Goal: Contribute content: Contribute content

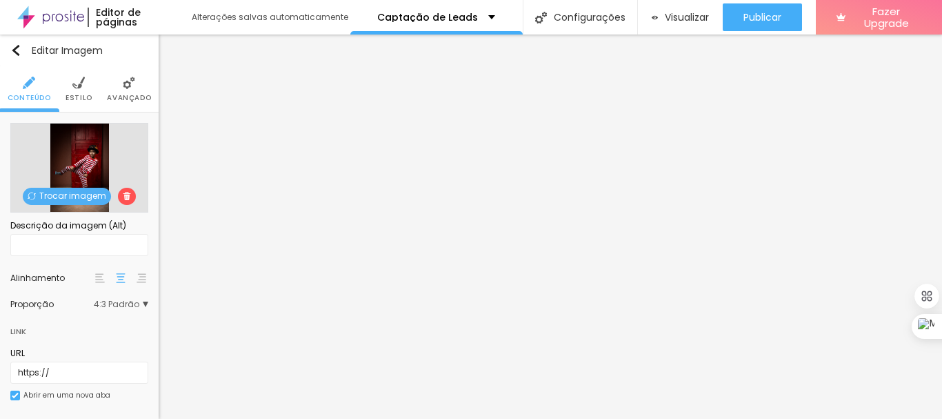
click at [95, 278] on img at bounding box center [100, 278] width 10 height 10
click at [135, 304] on span "4:3 Padrão" at bounding box center [121, 304] width 55 height 8
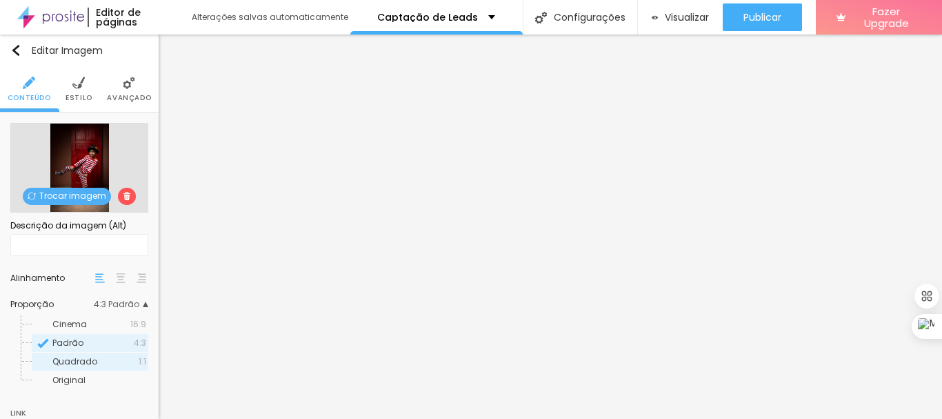
click at [126, 359] on span "Quadrado" at bounding box center [95, 361] width 86 height 8
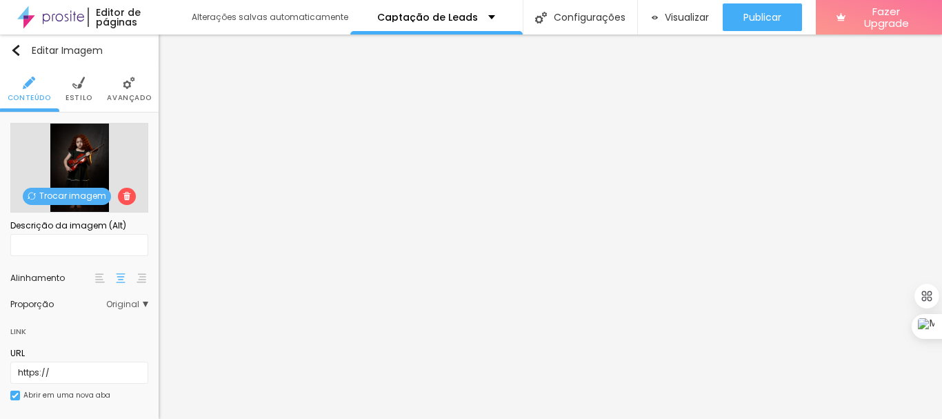
click at [132, 304] on span "Original" at bounding box center [127, 304] width 42 height 8
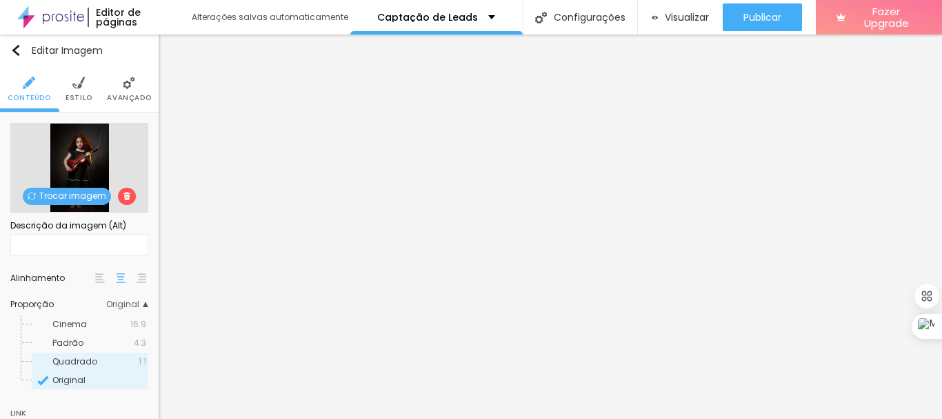
click at [139, 364] on span "1:1" at bounding box center [143, 361] width 8 height 8
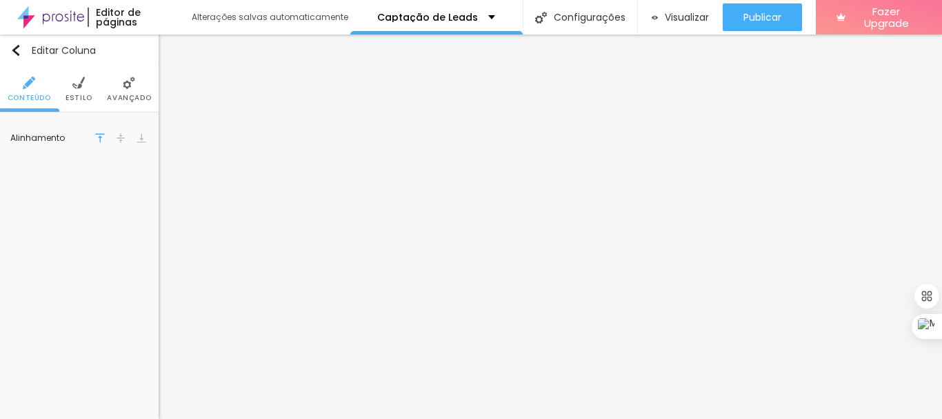
click at [77, 90] on li "Estilo" at bounding box center [79, 89] width 27 height 46
click at [132, 85] on img at bounding box center [129, 83] width 12 height 12
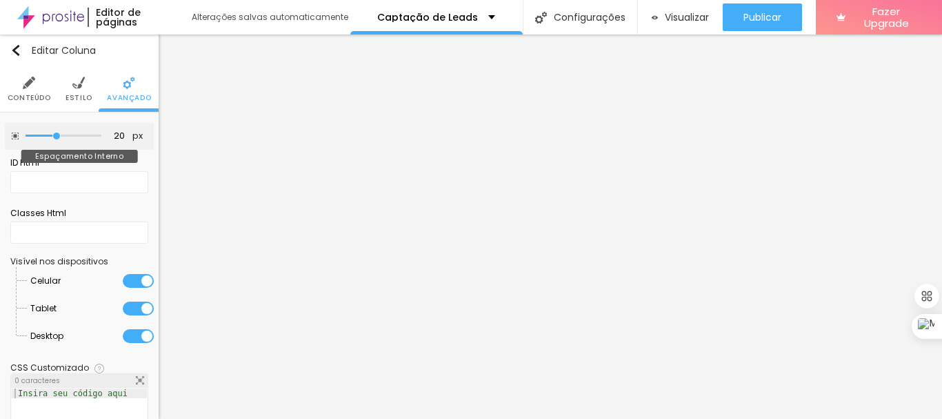
type input "15"
type input "10"
drag, startPoint x: 51, startPoint y: 136, endPoint x: 41, endPoint y: 136, distance: 10.3
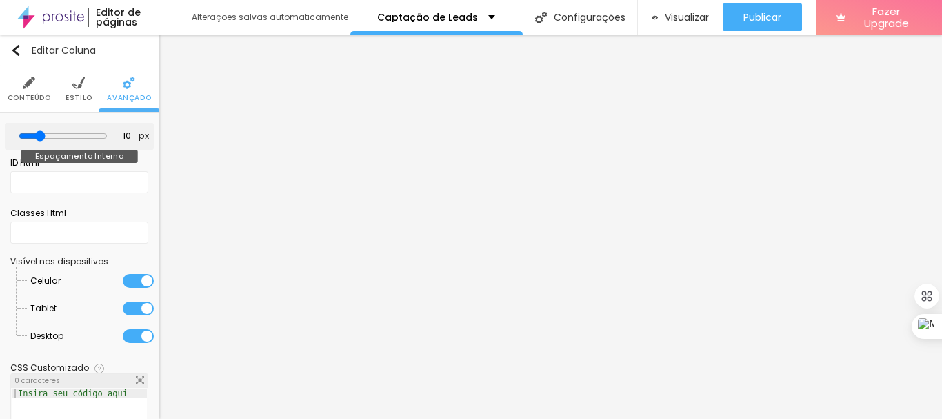
click at [41, 136] on input "range" at bounding box center [63, 135] width 89 height 11
type input "15"
type input "20"
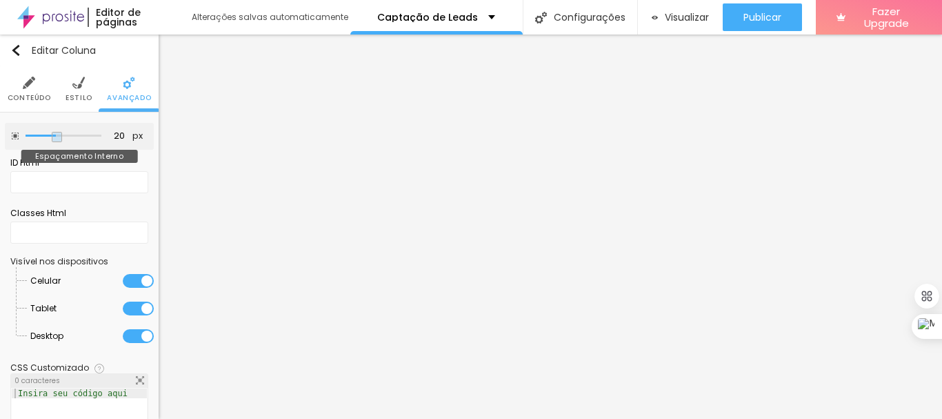
drag, startPoint x: 41, startPoint y: 136, endPoint x: 51, endPoint y: 137, distance: 9.7
type input "20"
click at [51, 137] on input "range" at bounding box center [64, 135] width 76 height 7
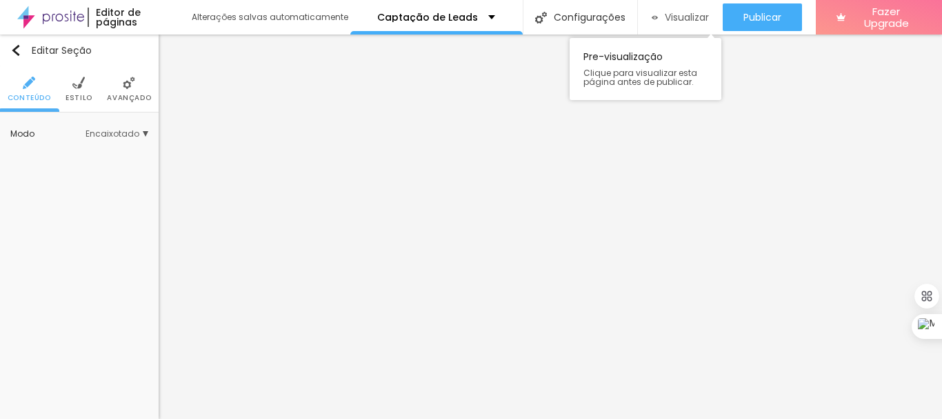
click at [679, 14] on span "Visualizar" at bounding box center [687, 17] width 44 height 11
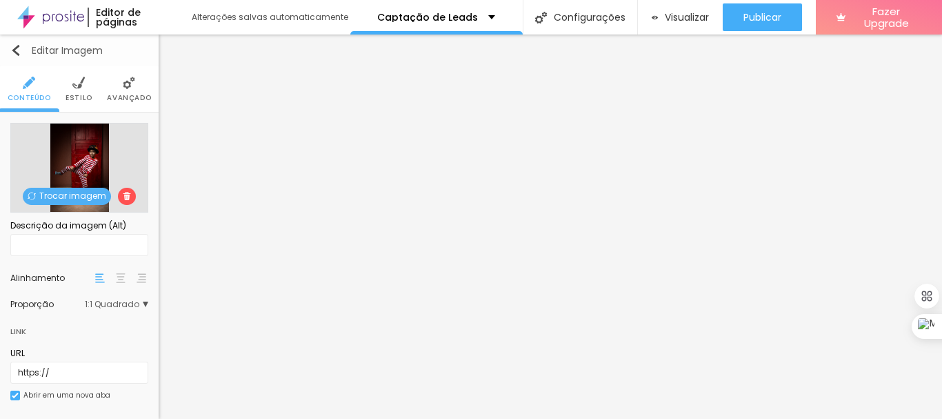
click at [13, 46] on img "button" at bounding box center [15, 50] width 11 height 11
click at [12, 48] on img "button" at bounding box center [15, 50] width 11 height 11
click at [75, 149] on div "Trocar imagem" at bounding box center [79, 168] width 138 height 90
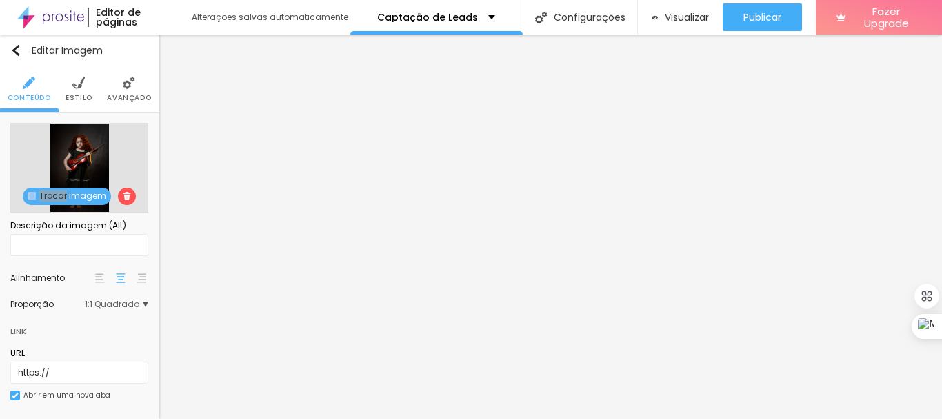
click at [72, 85] on img at bounding box center [78, 83] width 12 height 12
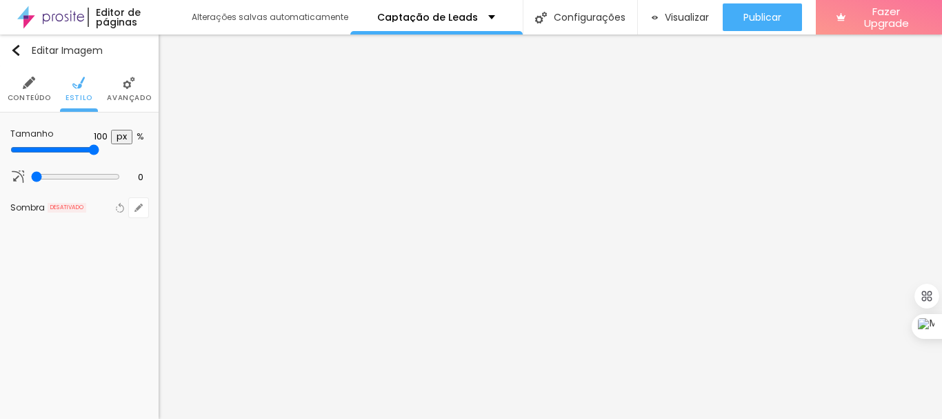
type input "95"
type input "90"
type input "85"
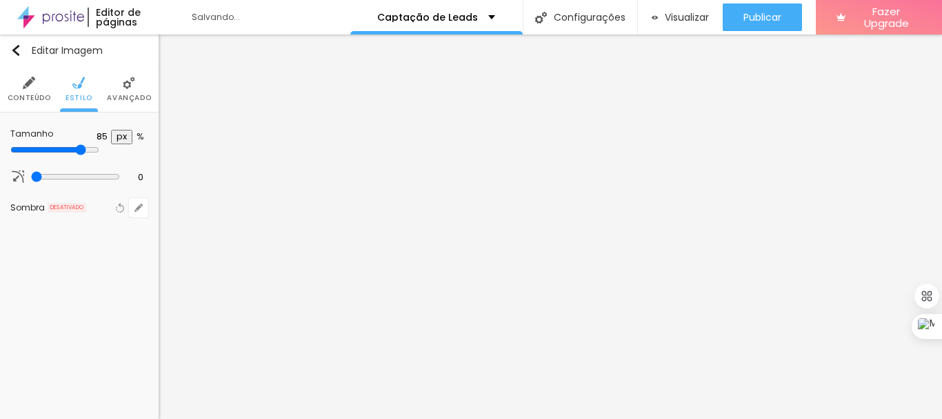
drag, startPoint x: 141, startPoint y: 148, endPoint x: 123, endPoint y: 148, distance: 17.2
type input "85"
click at [99, 148] on input "range" at bounding box center [54, 149] width 89 height 11
type input "80"
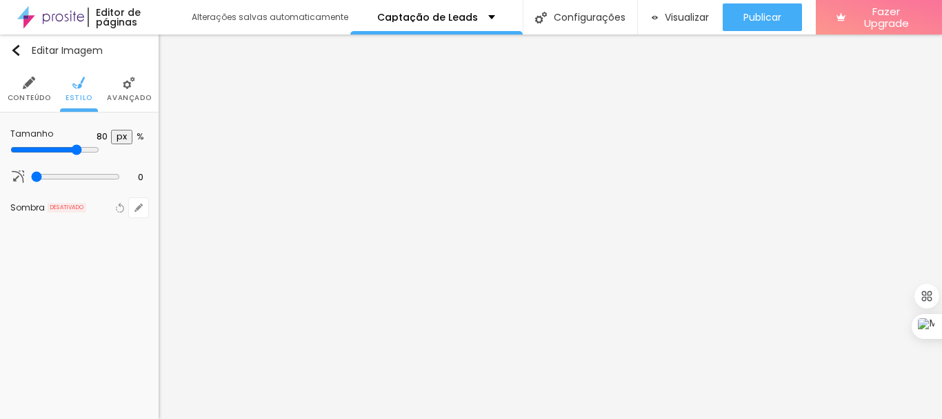
type input "75"
type input "70"
type input "65"
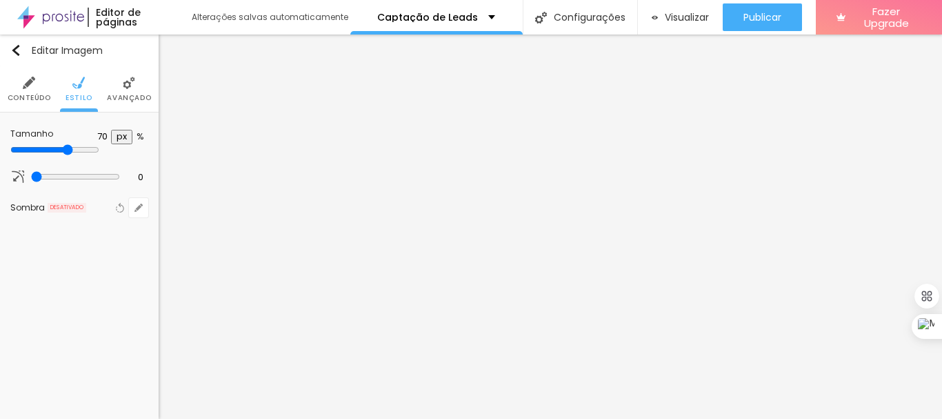
type input "65"
type input "60"
type input "55"
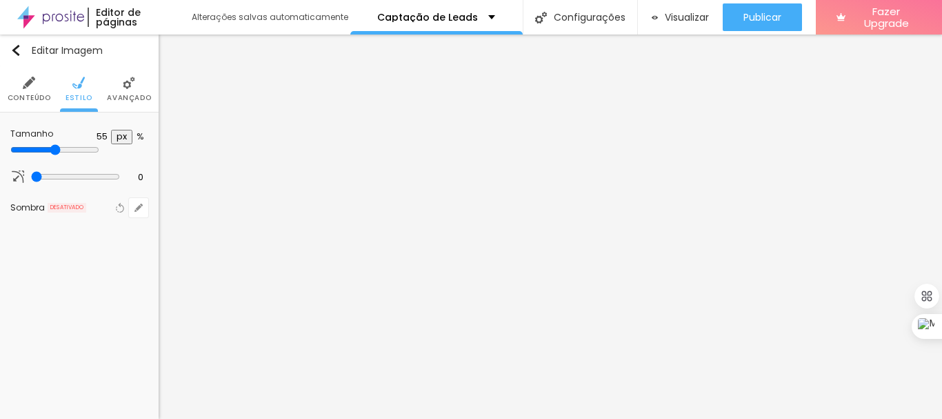
type input "50"
drag, startPoint x: 121, startPoint y: 146, endPoint x: 75, endPoint y: 146, distance: 45.5
type input "50"
click at [75, 146] on input "range" at bounding box center [54, 149] width 89 height 11
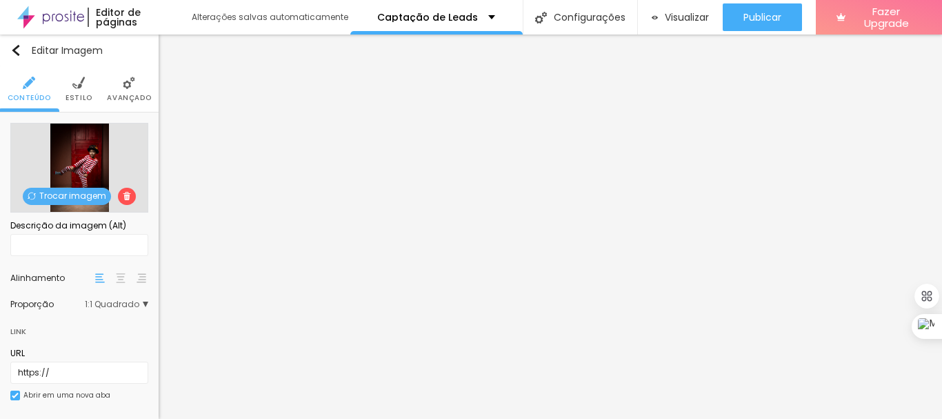
click at [123, 88] on img at bounding box center [129, 83] width 12 height 12
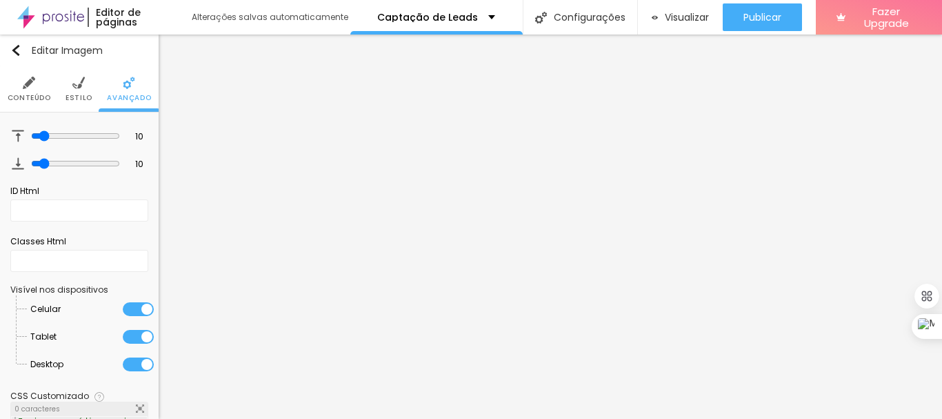
click at [68, 95] on span "Estilo" at bounding box center [79, 98] width 27 height 7
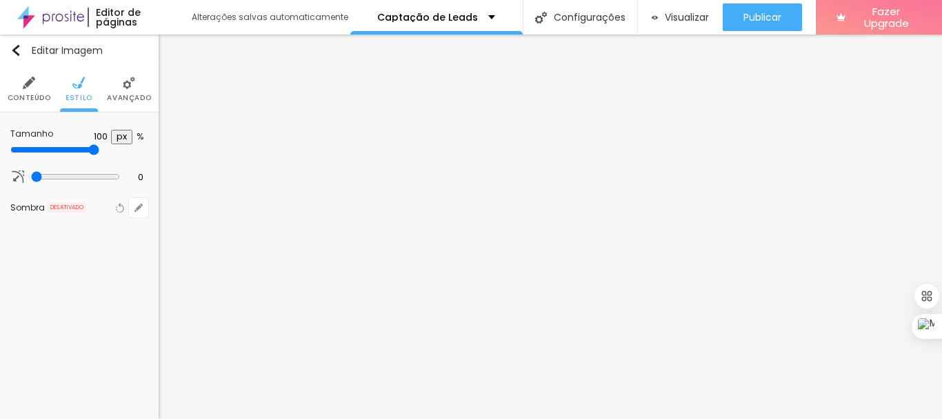
type input "95"
type input "90"
type input "85"
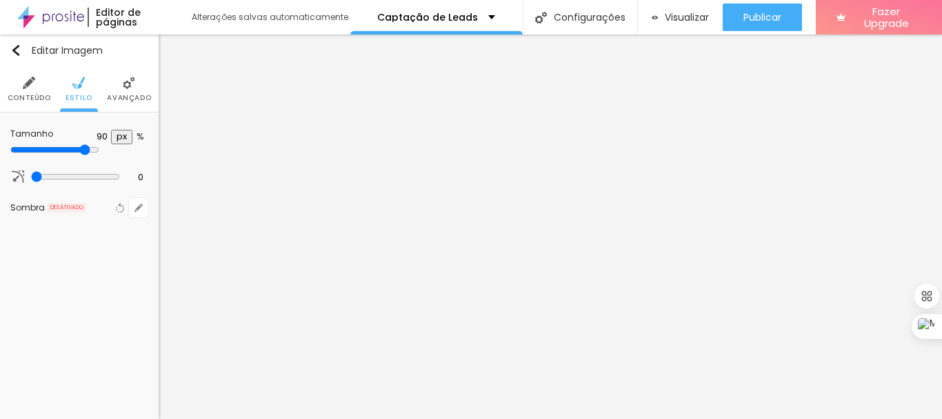
type input "85"
type input "80"
type input "75"
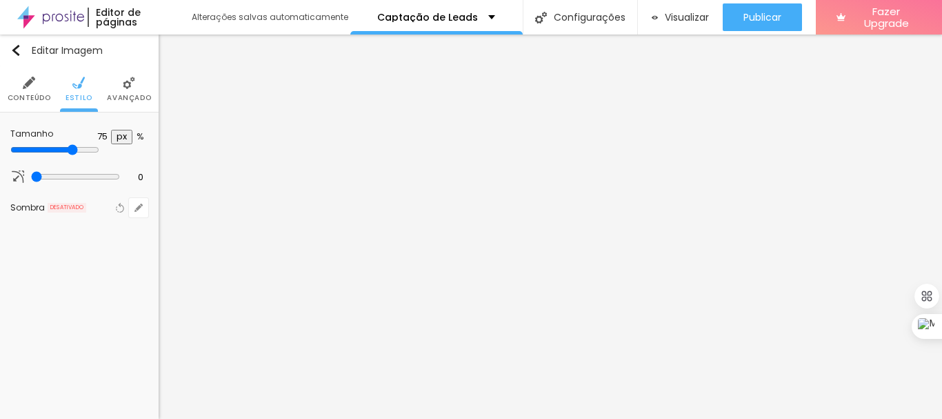
type input "70"
type input "65"
type input "60"
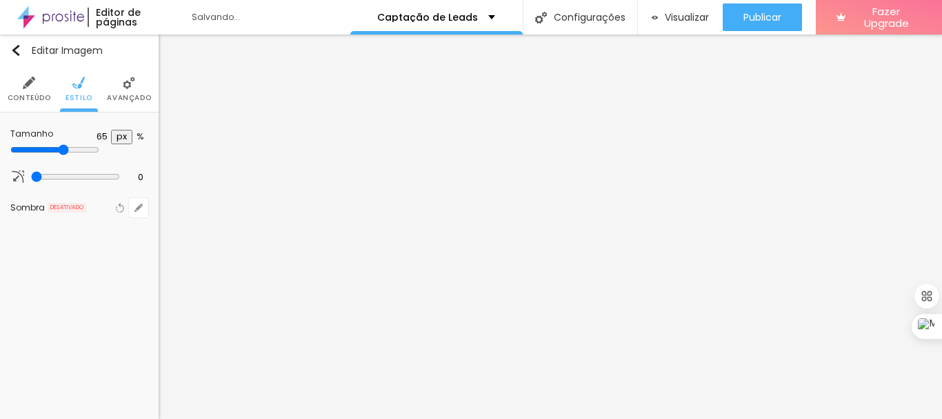
type input "60"
type input "55"
type input "50"
drag, startPoint x: 141, startPoint y: 150, endPoint x: 68, endPoint y: 149, distance: 73.8
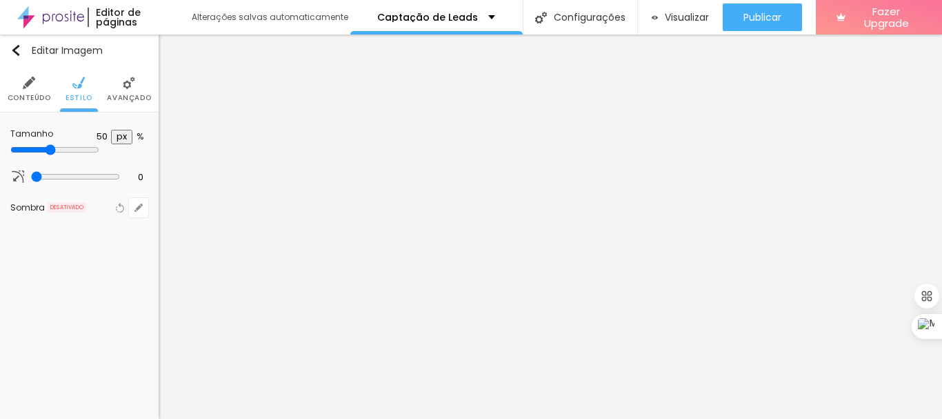
type input "45"
click at [68, 149] on input "range" at bounding box center [54, 149] width 89 height 11
type input "50"
click at [71, 151] on input "range" at bounding box center [54, 149] width 89 height 11
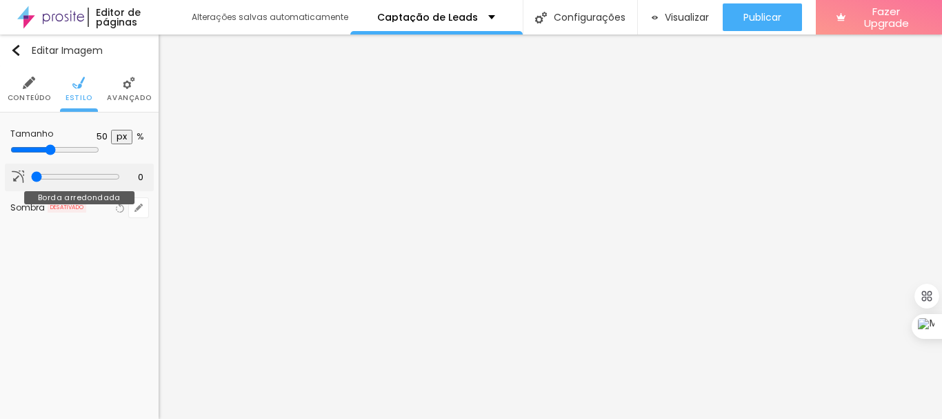
type input "2"
type input "48"
type input "49"
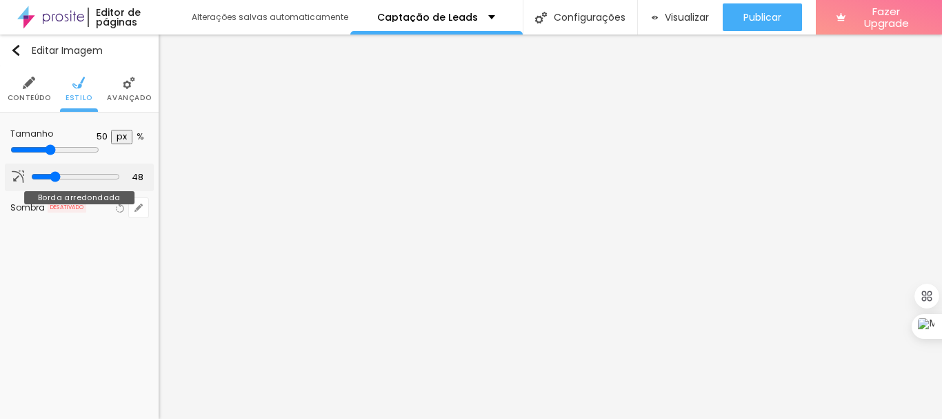
type input "49"
type input "51"
type input "53"
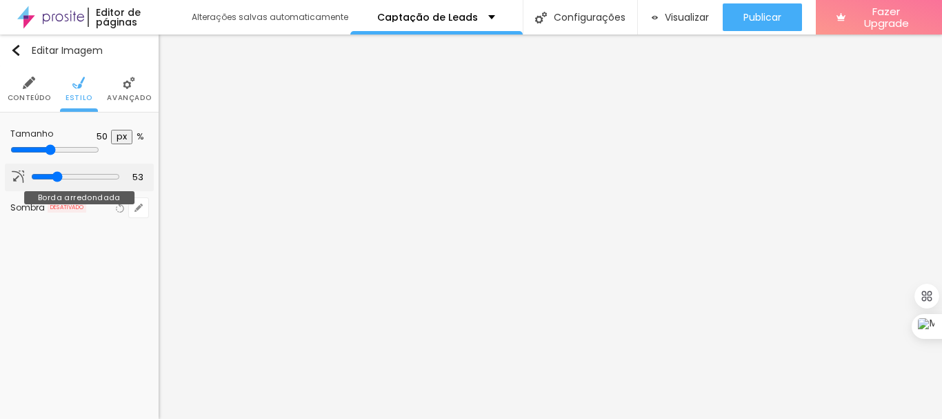
type input "54"
type input "56"
type input "58"
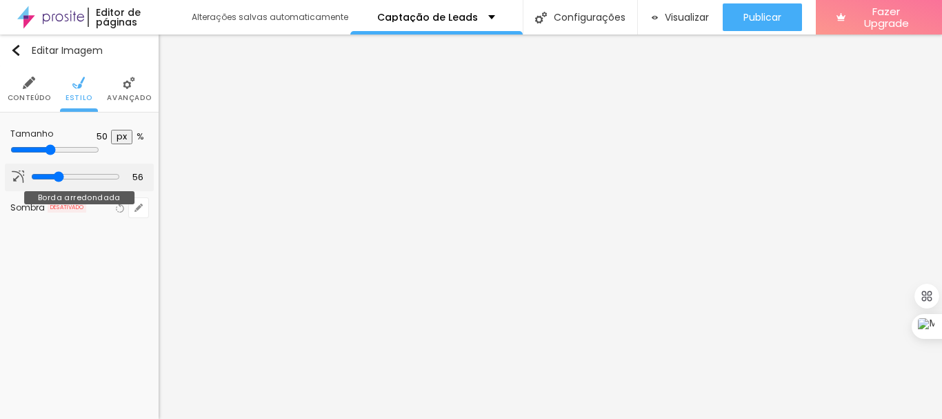
type input "58"
type input "64"
type input "66"
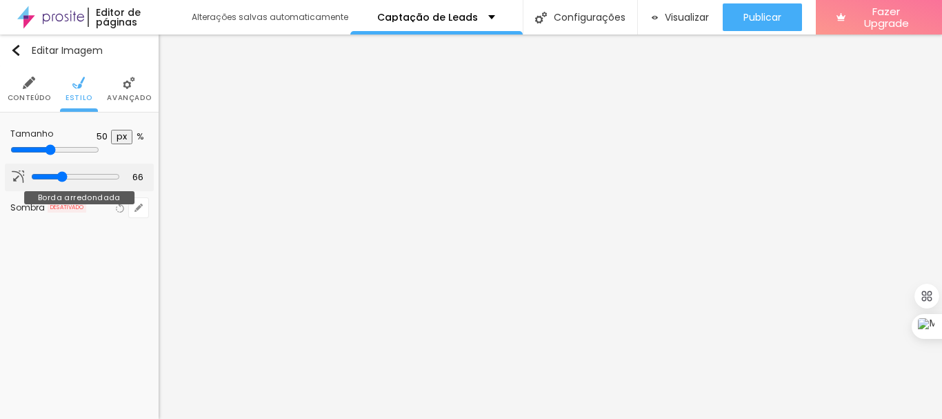
type input "67"
type input "71"
type input "72"
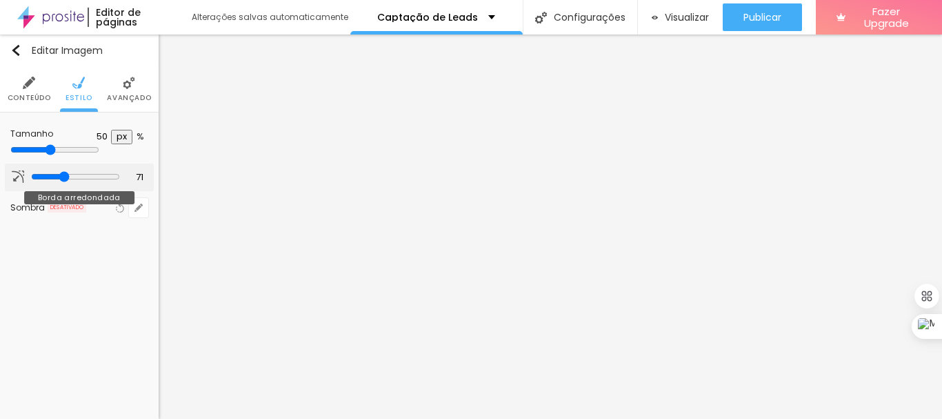
type input "72"
type input "77"
type input "64"
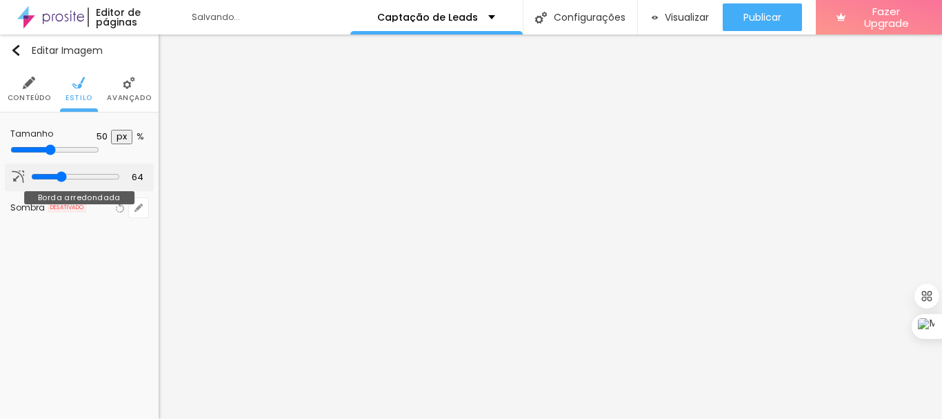
type input "63"
type input "61"
type input "58"
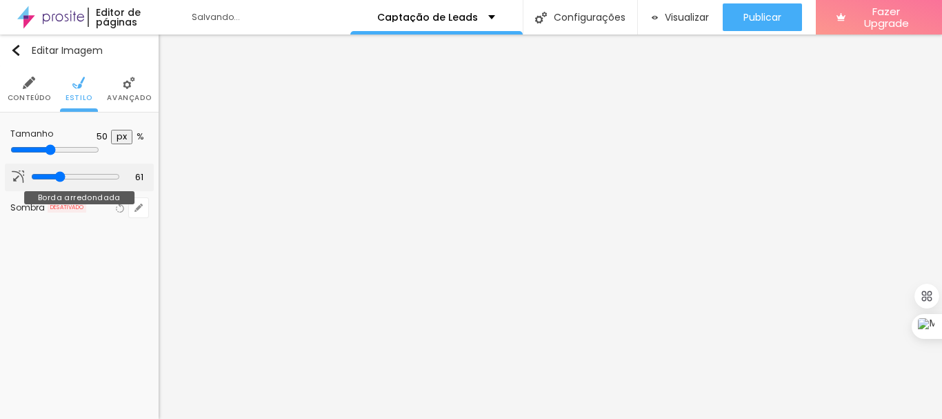
type input "58"
type input "51"
type input "46"
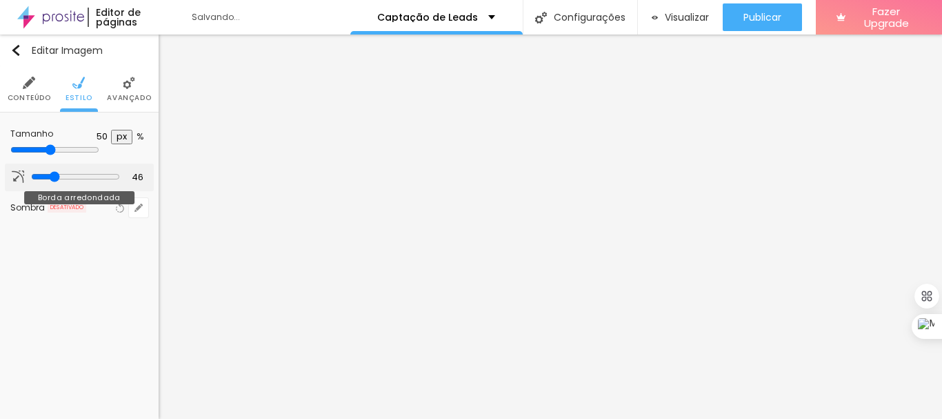
type input "38"
type input "36"
type input "31"
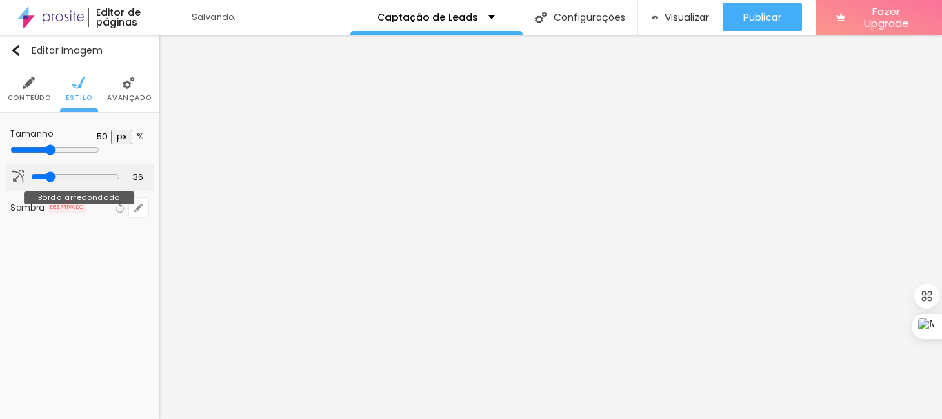
type input "31"
type input "26"
type input "25"
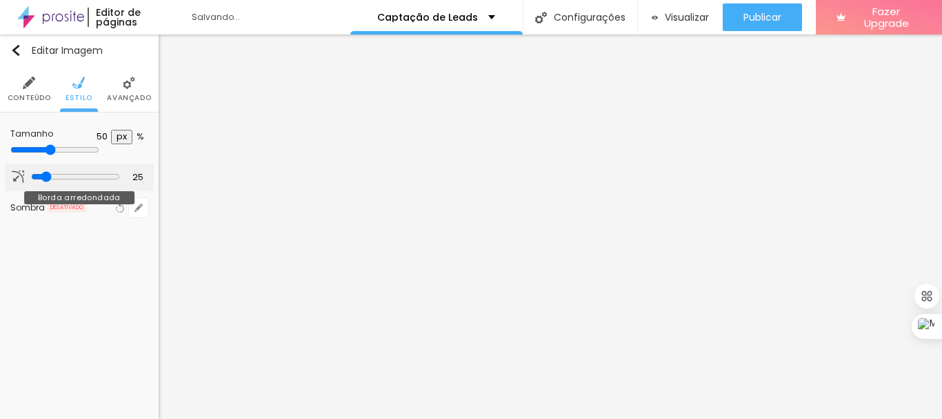
type input "13"
type input "11"
type input "8"
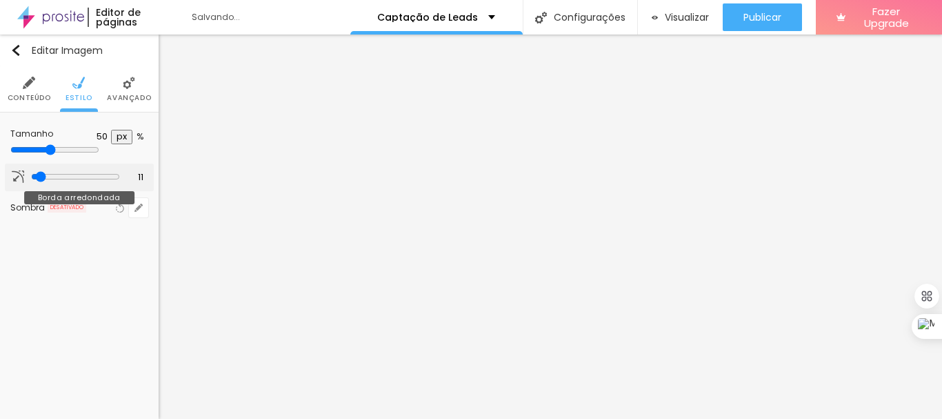
type input "8"
type input "5"
type input "2"
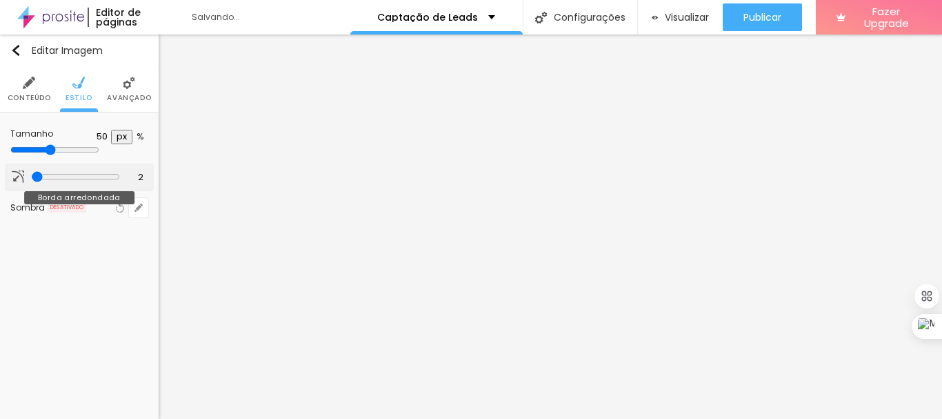
type input "0"
drag, startPoint x: 32, startPoint y: 175, endPoint x: 14, endPoint y: 175, distance: 17.9
click at [31, 175] on input "range" at bounding box center [75, 176] width 89 height 11
click at [25, 92] on li "Conteúdo" at bounding box center [29, 89] width 43 height 46
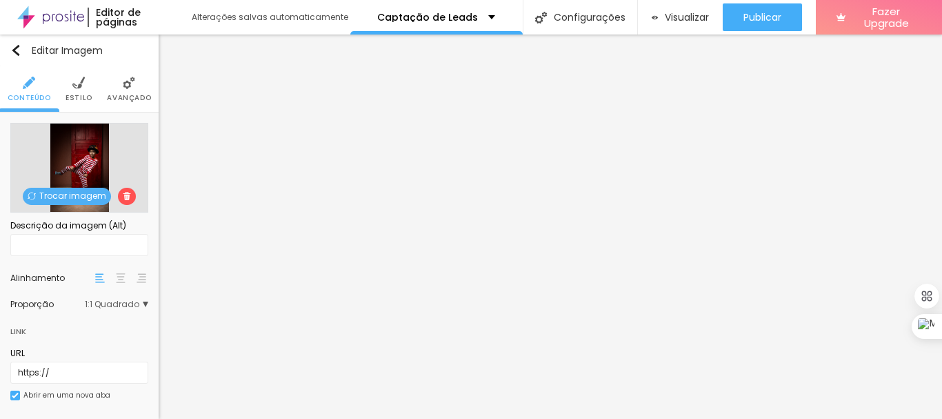
click at [116, 277] on img at bounding box center [121, 278] width 10 height 10
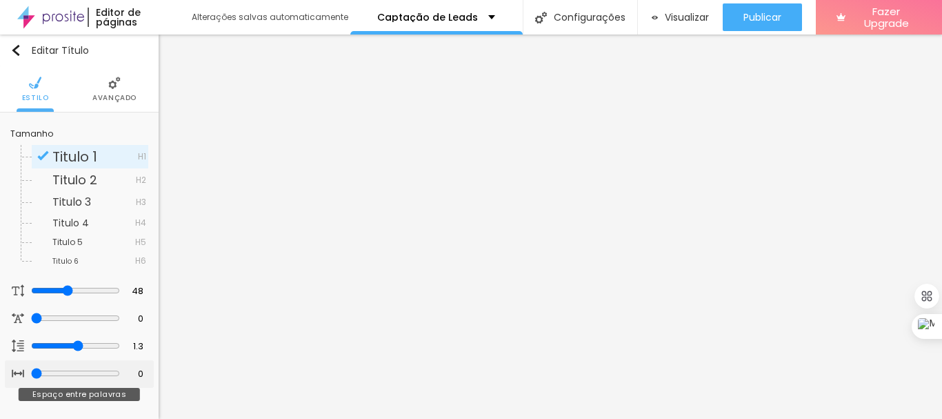
type input "1"
type input "2"
type input "3"
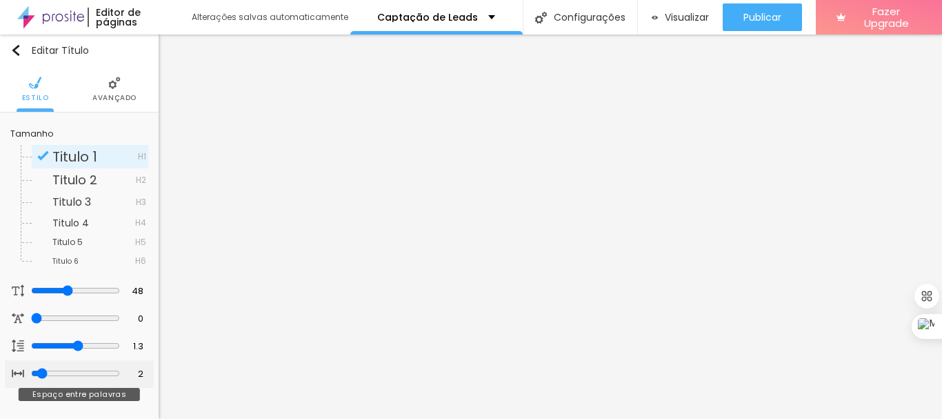
type input "3"
drag, startPoint x: 32, startPoint y: 370, endPoint x: 42, endPoint y: 369, distance: 10.4
click at [42, 369] on input "range" at bounding box center [75, 373] width 89 height 11
type input "2"
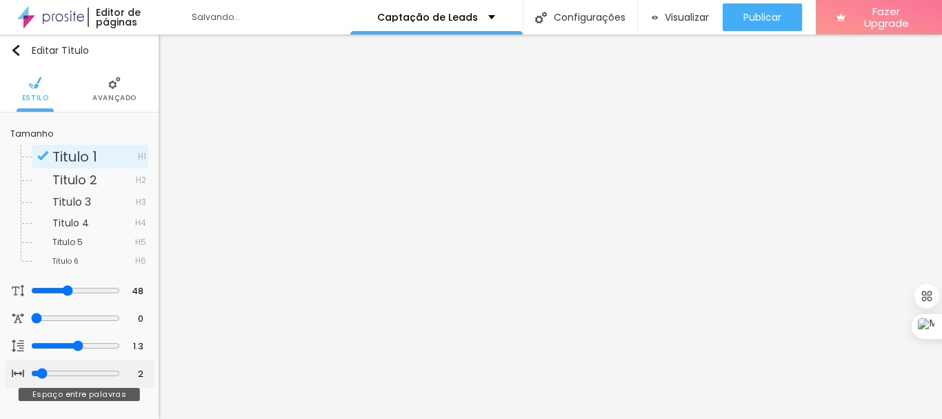
type input "0"
drag, startPoint x: 42, startPoint y: 369, endPoint x: 23, endPoint y: 366, distance: 18.9
type input "0"
click at [31, 368] on input "range" at bounding box center [75, 373] width 89 height 11
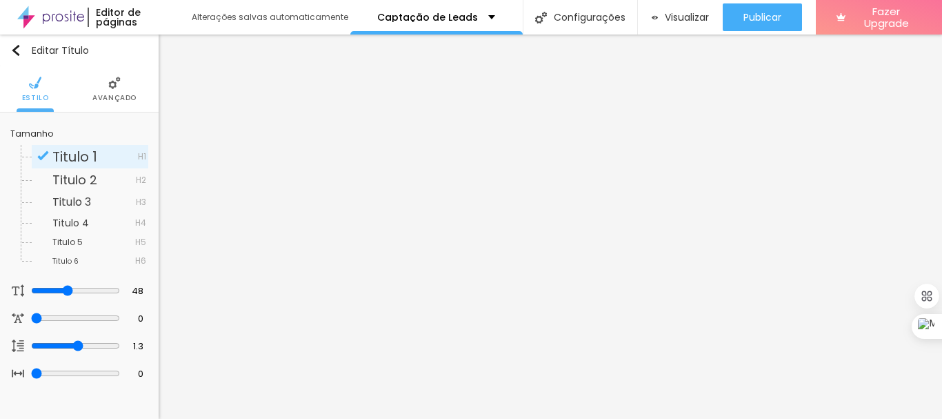
click at [108, 90] on li "Avançado" at bounding box center [114, 89] width 44 height 46
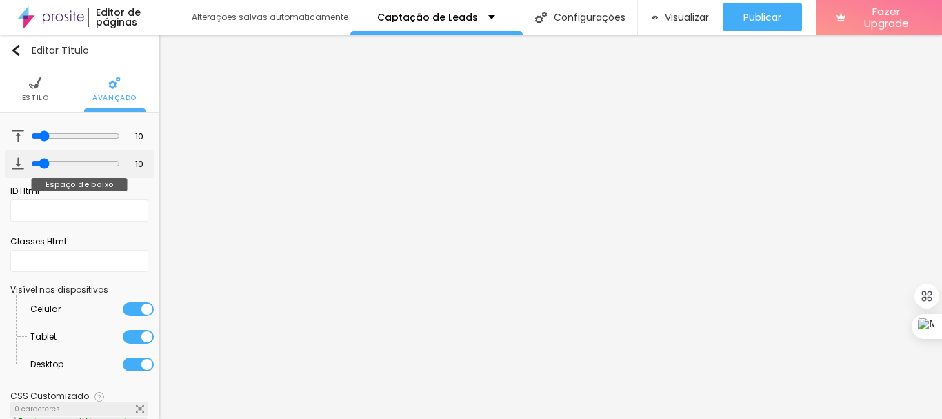
type input "15"
type input "16"
type input "17"
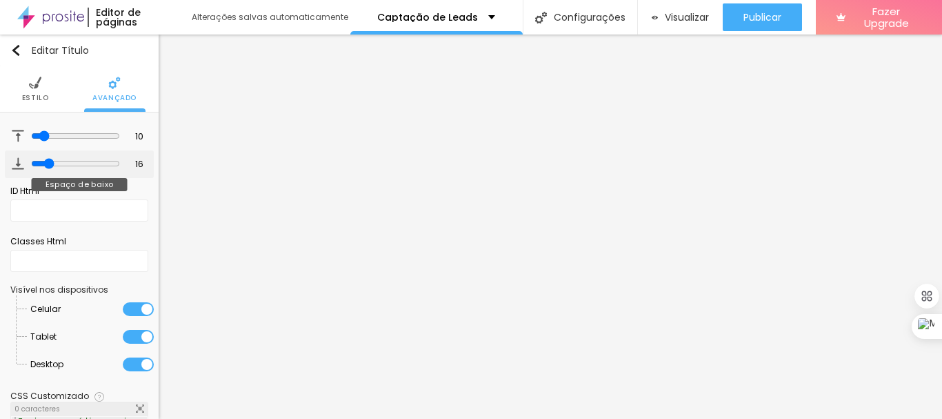
type input "17"
type input "19"
type input "20"
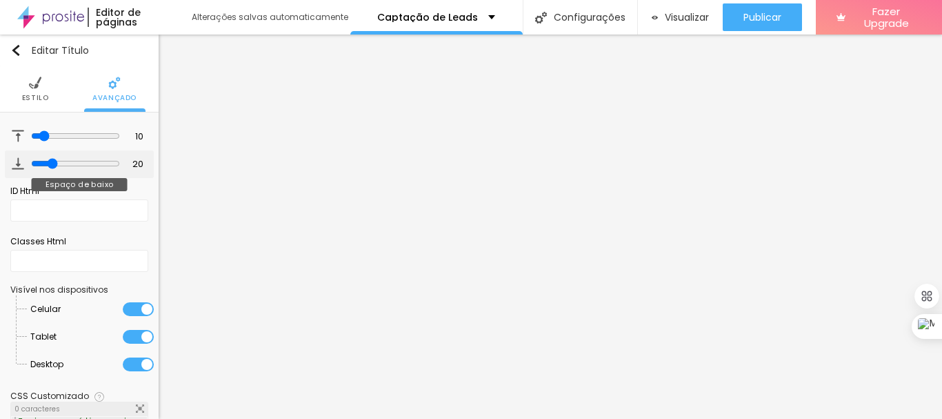
type input "21"
type input "23"
type input "27"
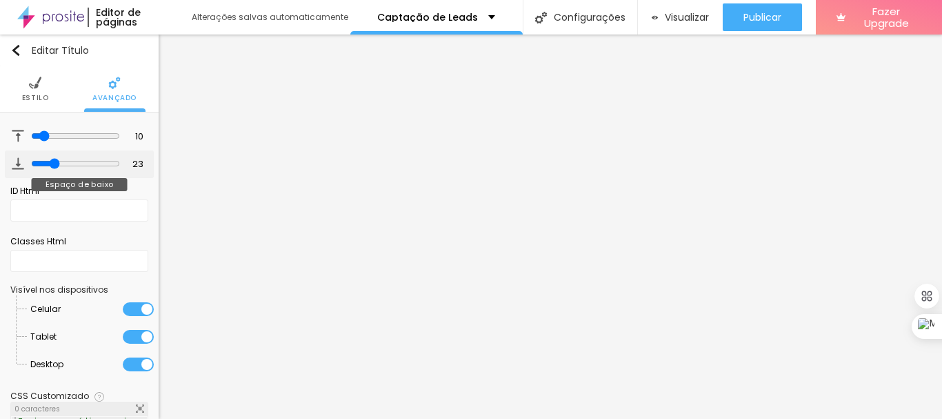
type input "27"
drag, startPoint x: 39, startPoint y: 161, endPoint x: 52, endPoint y: 163, distance: 13.2
click at [52, 163] on input "range" at bounding box center [75, 163] width 89 height 11
type input "26"
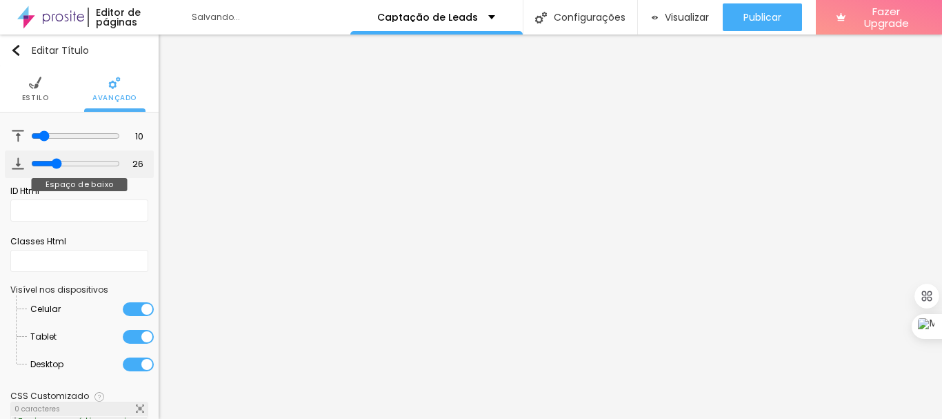
type input "25"
type input "24"
type input "23"
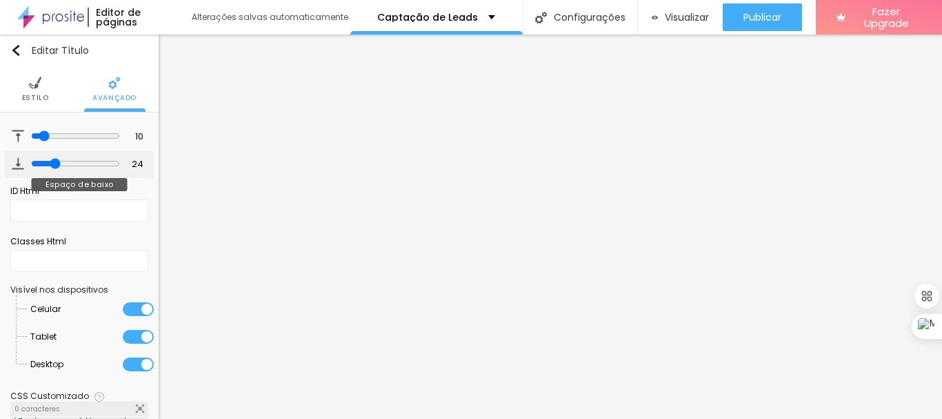
type input "23"
type input "22"
type input "21"
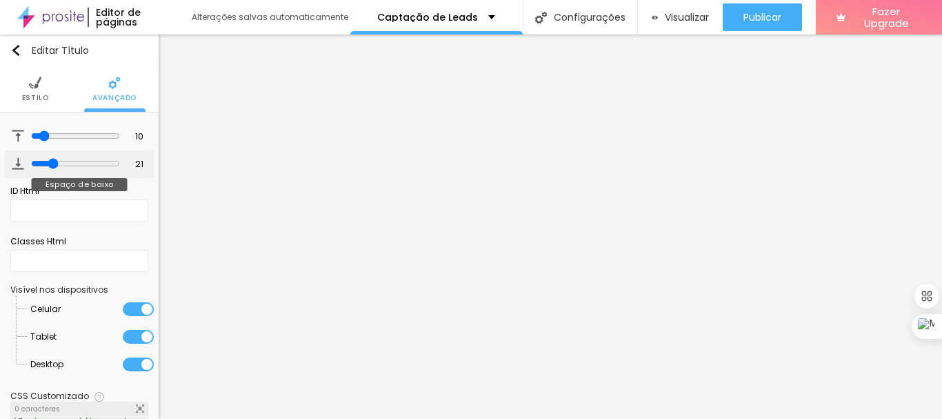
type input "20"
type input "19"
type input "18"
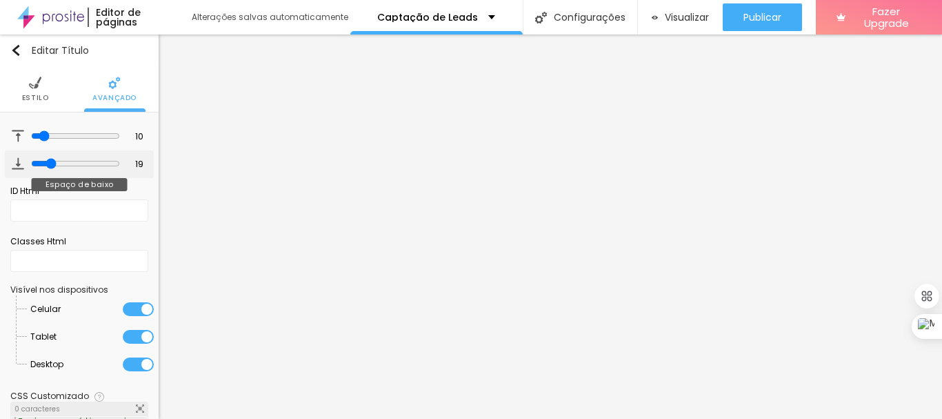
type input "18"
type input "17"
type input "16"
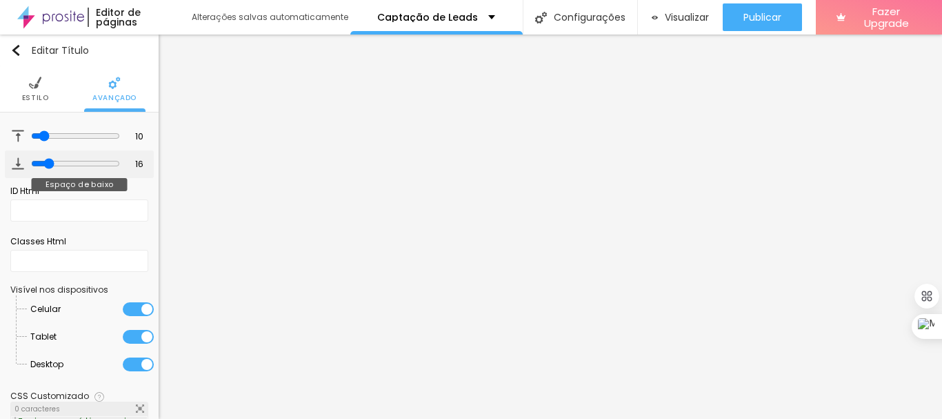
type input "15"
type input "14"
type input "13"
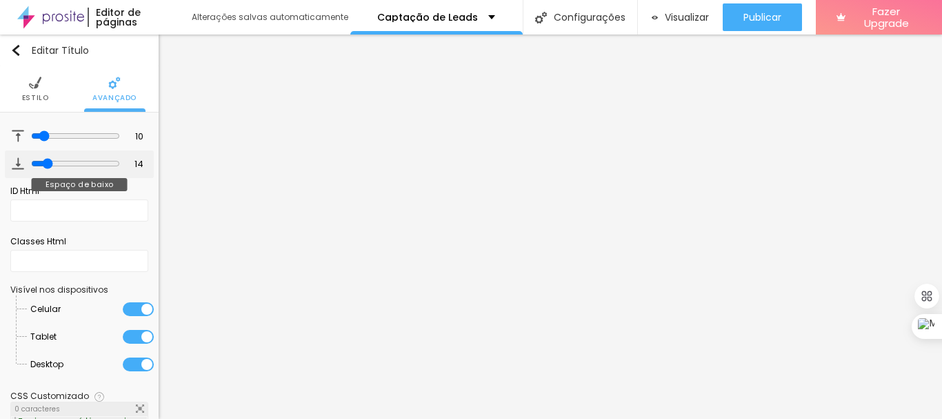
type input "13"
type input "12"
type input "11"
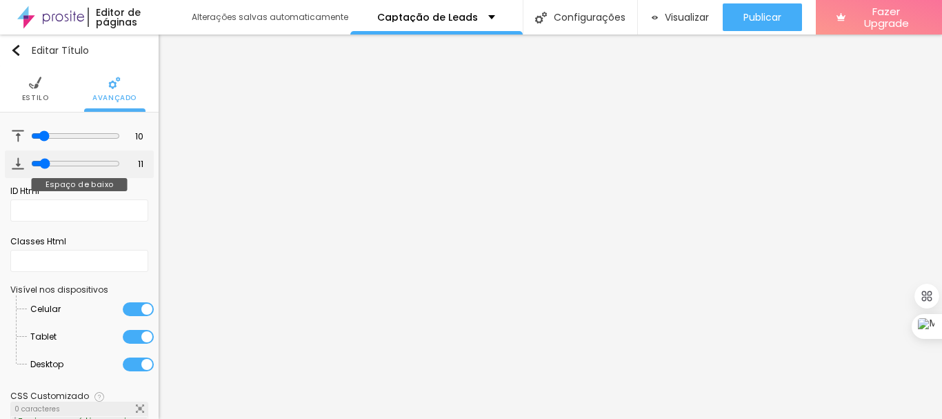
type input "10"
type input "9"
type input "10"
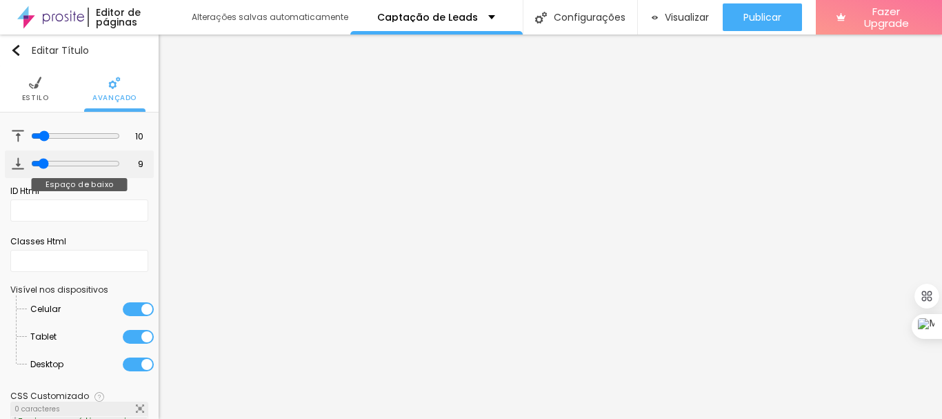
type input "10"
type input "11"
type input "10"
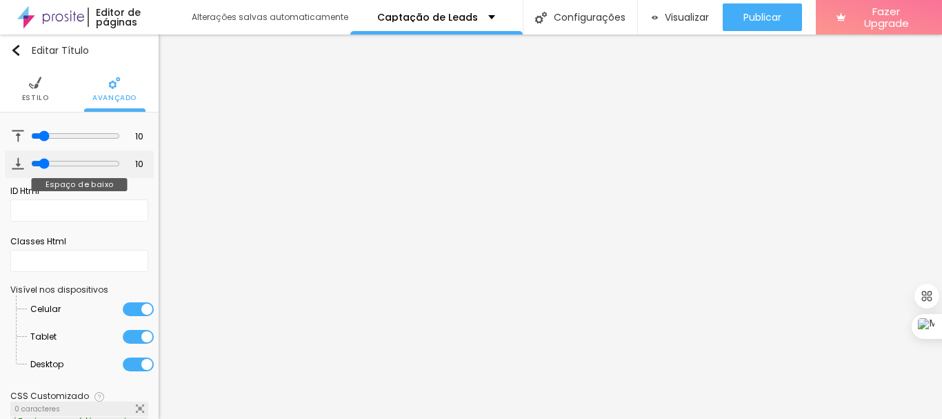
drag, startPoint x: 52, startPoint y: 163, endPoint x: 39, endPoint y: 162, distance: 12.4
type input "10"
click at [39, 162] on input "range" at bounding box center [75, 163] width 89 height 11
click at [28, 95] on span "Estilo" at bounding box center [35, 97] width 27 height 7
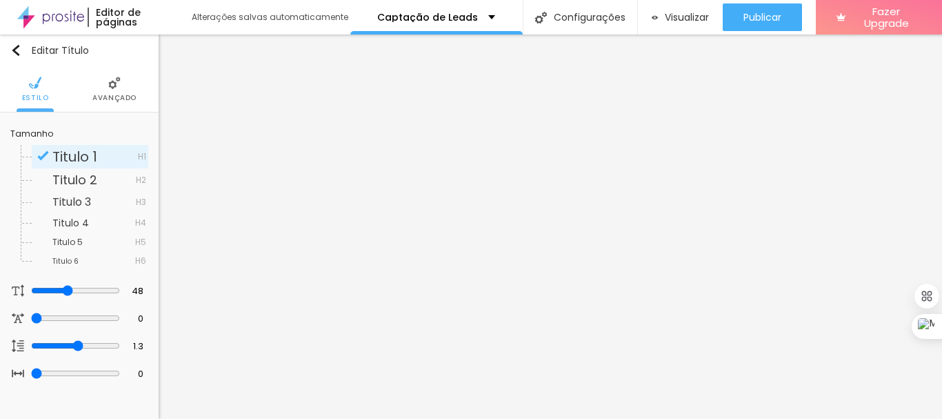
scroll to position [0, 0]
type input "1"
type input "3.3"
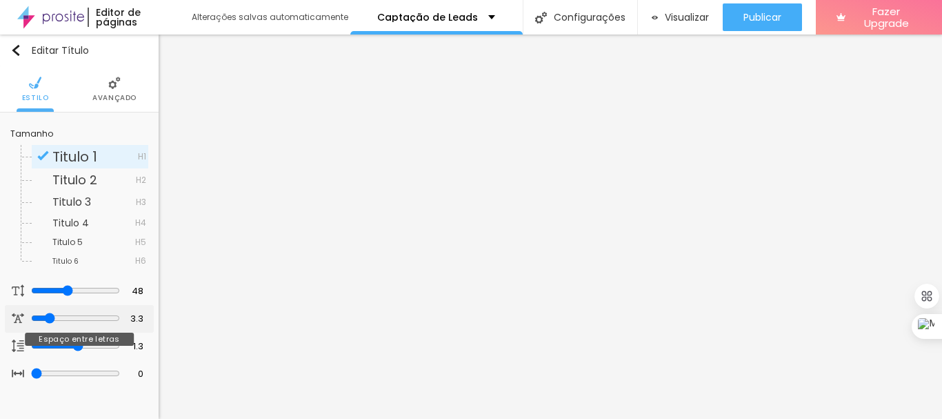
type input "3.5"
type input "3.8"
type input "3.9"
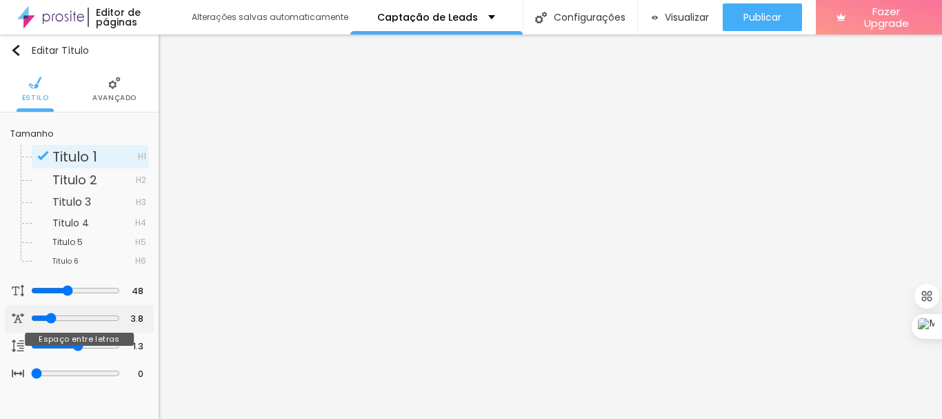
type input "3.9"
type input "3.8"
type input "3.6"
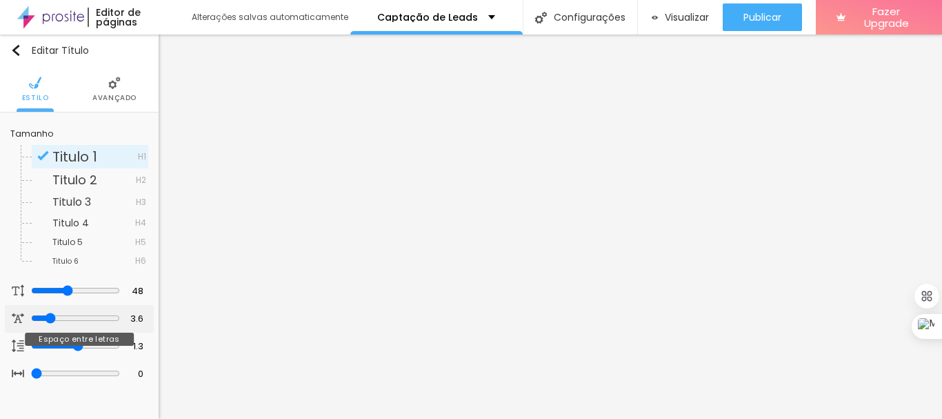
type input "3.5"
drag, startPoint x: 32, startPoint y: 317, endPoint x: 47, endPoint y: 315, distance: 15.3
type input "3.5"
click at [47, 315] on input "range" at bounding box center [75, 318] width 89 height 11
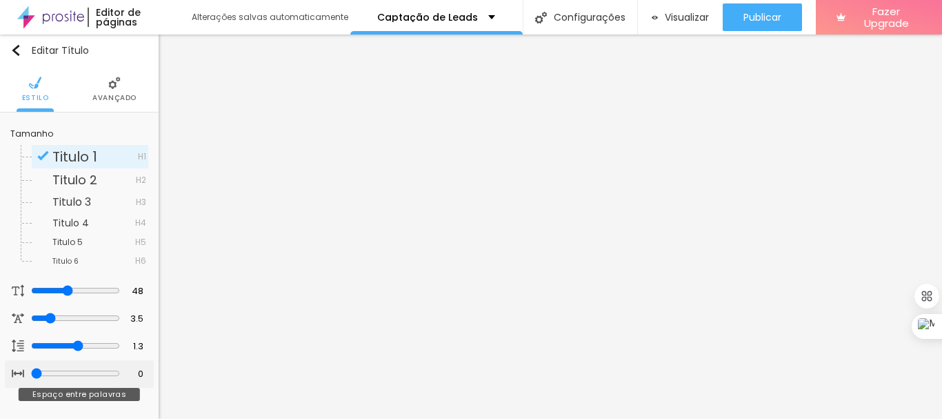
click at [31, 370] on input "range" at bounding box center [75, 373] width 89 height 11
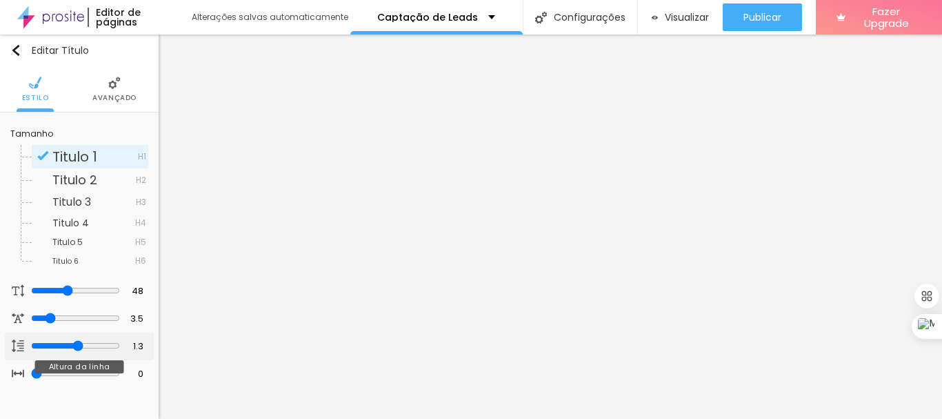
click at [75, 346] on input "range" at bounding box center [75, 345] width 89 height 11
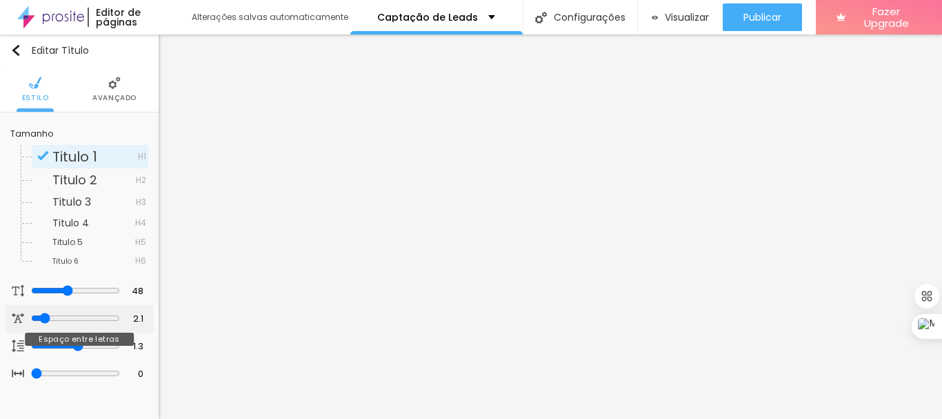
click at [41, 317] on input "range" at bounding box center [75, 318] width 89 height 11
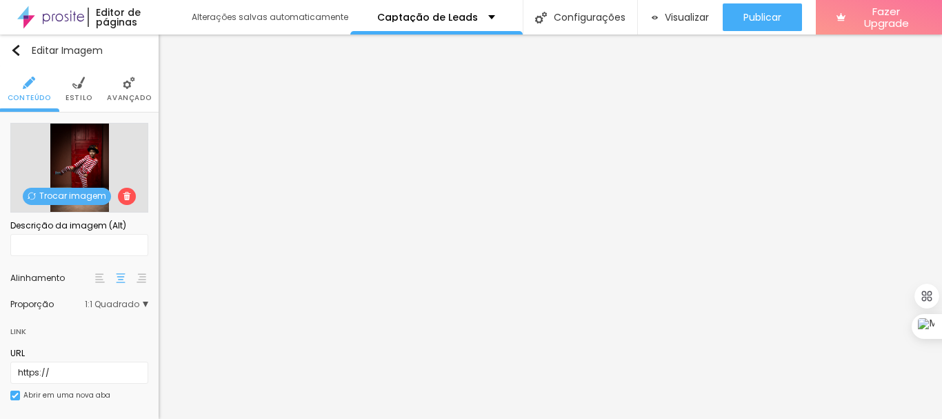
click at [124, 306] on span "1:1 Quadrado" at bounding box center [116, 304] width 63 height 8
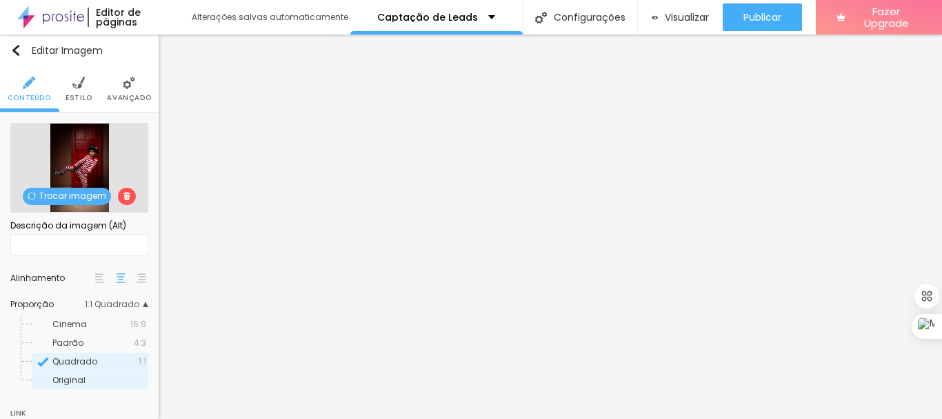
click at [82, 377] on span "Original" at bounding box center [68, 380] width 33 height 12
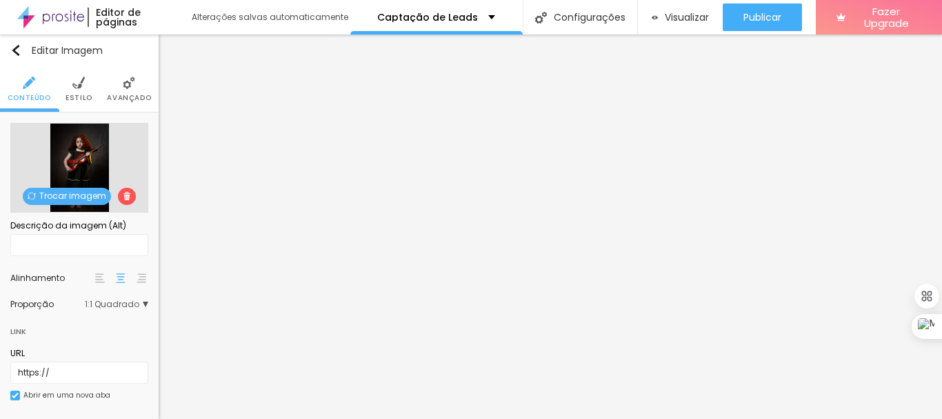
click at [128, 304] on span "1:1 Quadrado" at bounding box center [116, 304] width 63 height 8
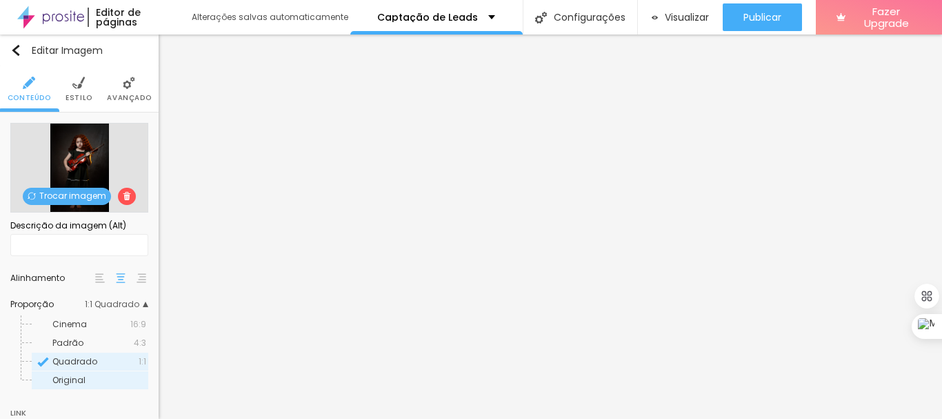
click at [90, 379] on span "Original" at bounding box center [99, 380] width 94 height 8
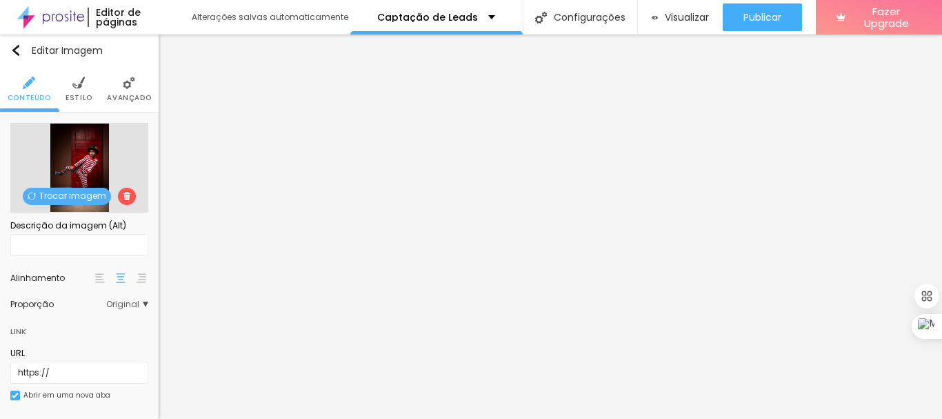
click at [123, 87] on img at bounding box center [129, 83] width 12 height 12
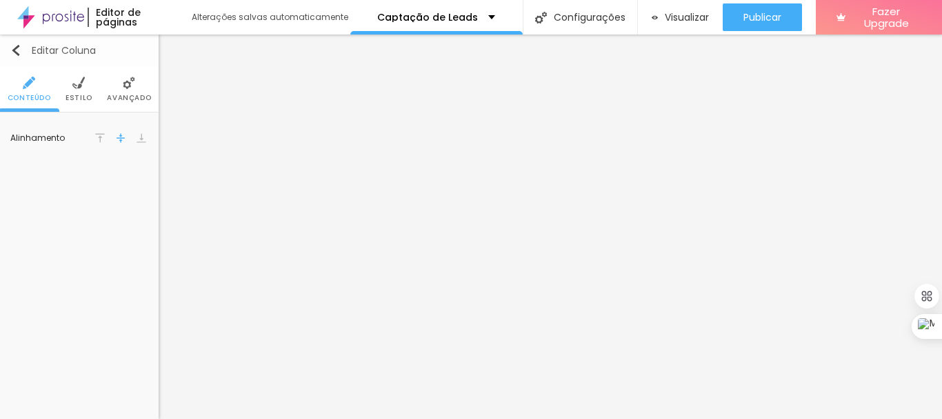
click at [15, 43] on button "Editar Coluna" at bounding box center [79, 50] width 159 height 32
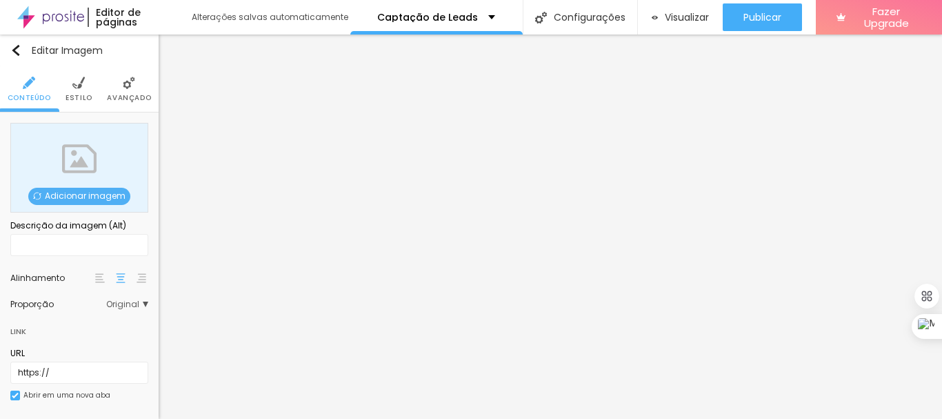
click at [72, 164] on div "Adicionar imagem" at bounding box center [79, 168] width 138 height 90
click at [78, 194] on span "Adicionar imagem" at bounding box center [79, 196] width 102 height 17
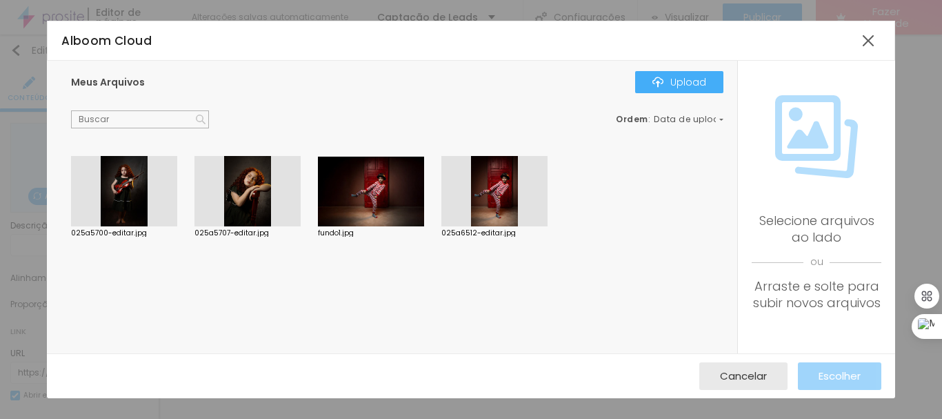
click at [484, 199] on div at bounding box center [495, 191] width 106 height 70
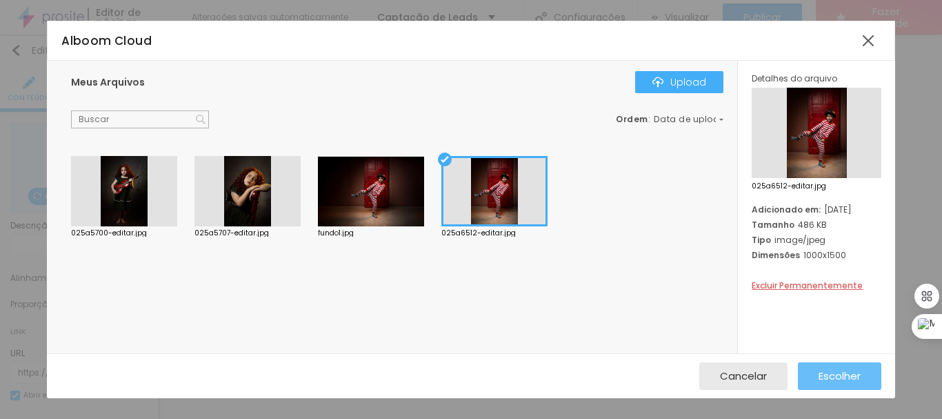
click at [816, 378] on button "Escolher" at bounding box center [839, 376] width 83 height 28
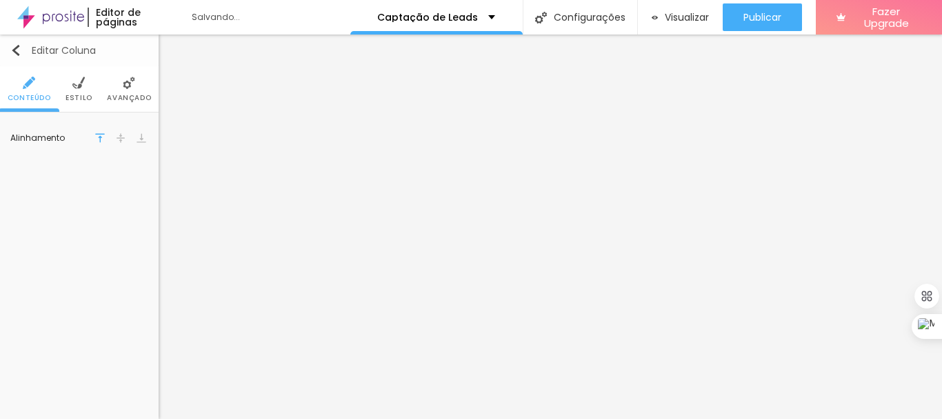
click at [13, 50] on img "button" at bounding box center [15, 50] width 11 height 11
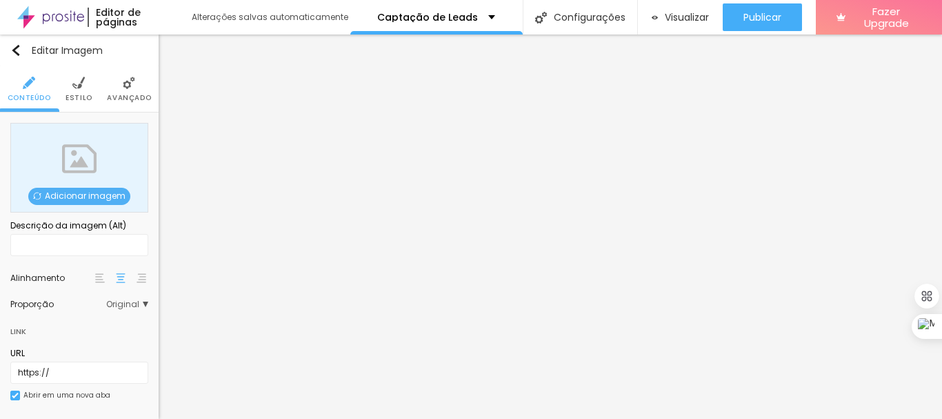
click at [69, 157] on div "Adicionar imagem" at bounding box center [79, 168] width 138 height 90
click at [64, 192] on span "Adicionar imagem" at bounding box center [79, 196] width 102 height 17
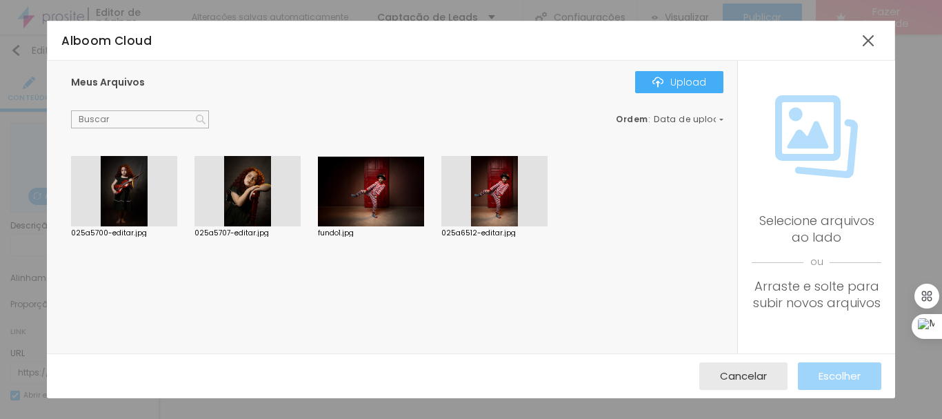
click at [132, 198] on div at bounding box center [124, 191] width 106 height 70
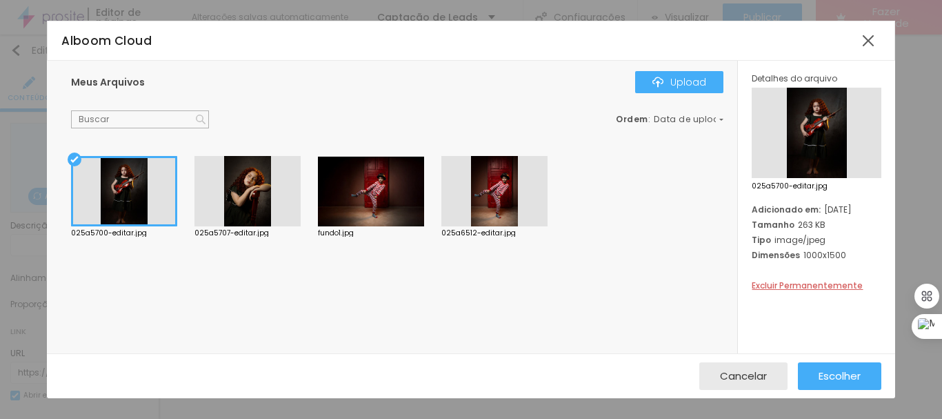
click at [132, 198] on div at bounding box center [124, 191] width 106 height 70
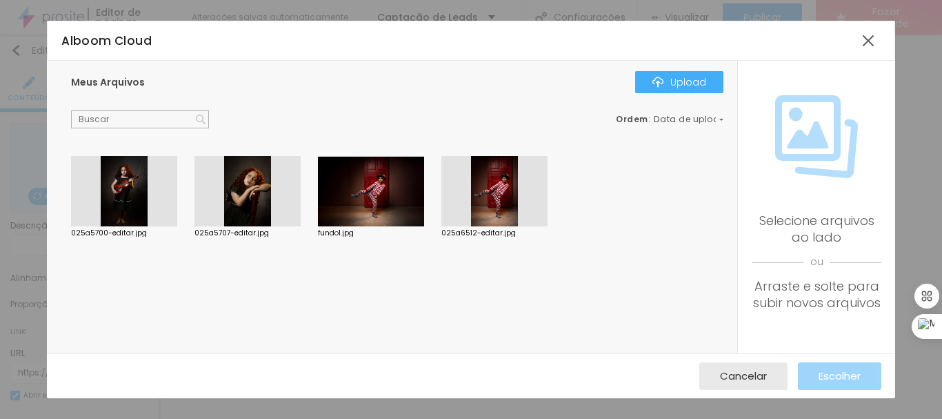
click at [124, 188] on div at bounding box center [124, 191] width 106 height 70
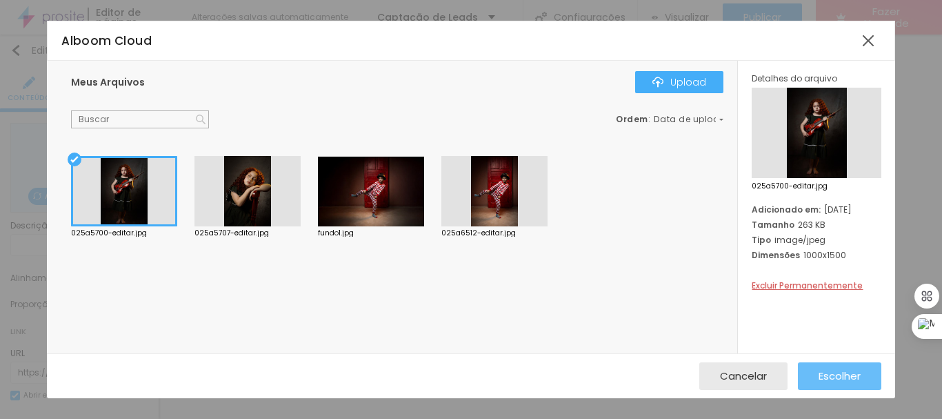
click at [806, 377] on button "Escolher" at bounding box center [839, 376] width 83 height 28
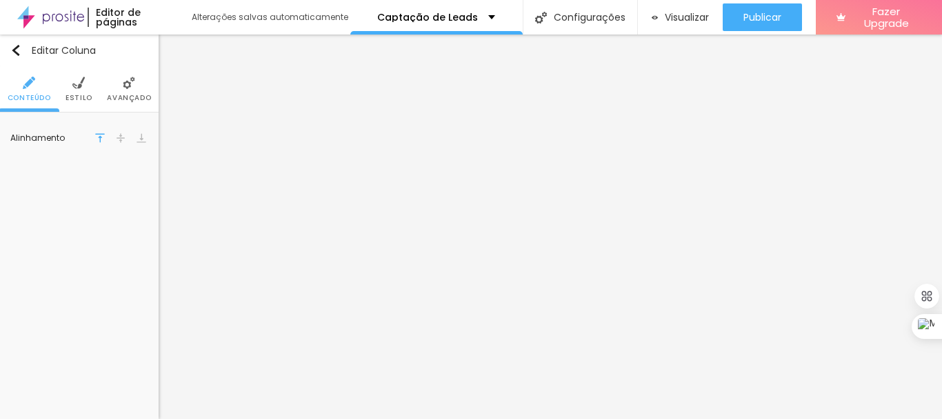
click at [77, 90] on li "Estilo" at bounding box center [79, 89] width 27 height 46
click at [122, 95] on span "Avançado" at bounding box center [129, 98] width 44 height 7
click at [126, 88] on img at bounding box center [129, 83] width 12 height 12
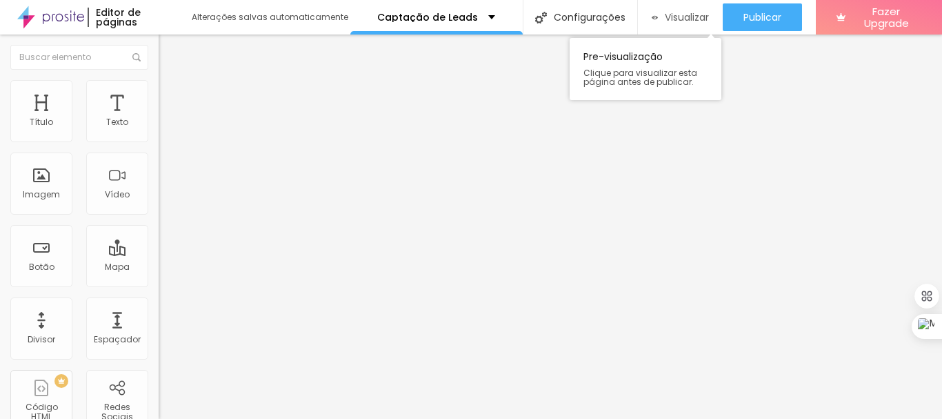
click at [681, 13] on span "Visualizar" at bounding box center [687, 17] width 44 height 11
click at [166, 9] on div "Editor de páginas" at bounding box center [133, 17] width 90 height 19
click at [278, 15] on div "Alterações salvas automaticamente" at bounding box center [271, 17] width 159 height 8
click at [687, 17] on span "Visualizar" at bounding box center [687, 17] width 44 height 11
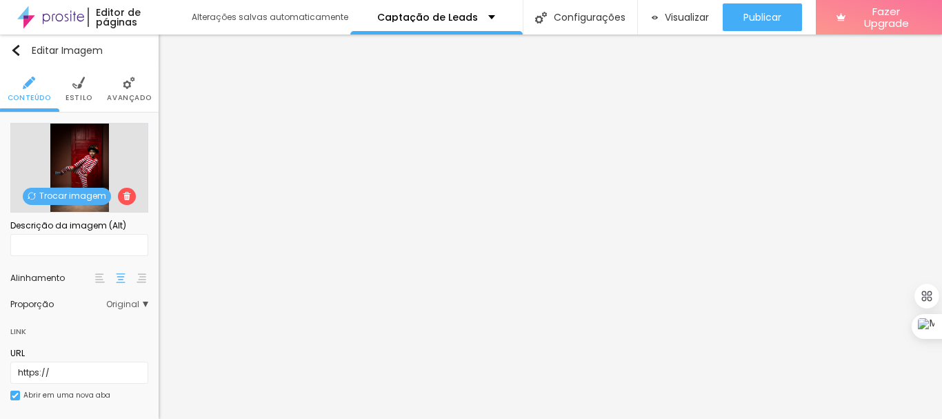
click at [72, 196] on span "Trocar imagem" at bounding box center [67, 196] width 88 height 17
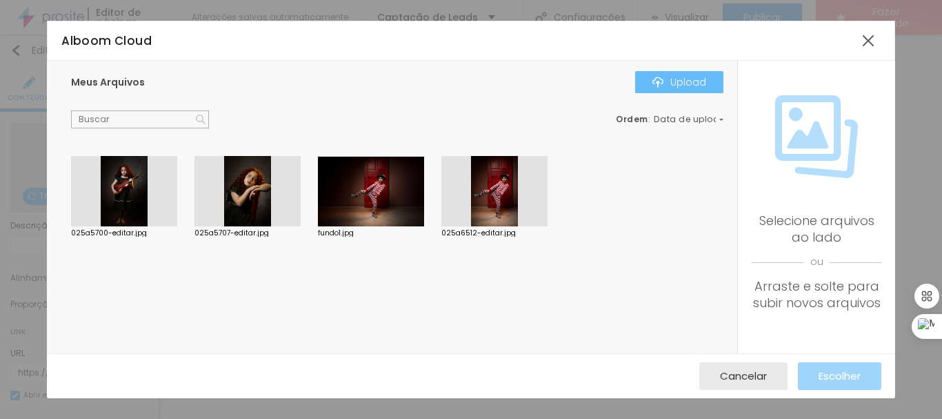
click at [684, 81] on div "Upload" at bounding box center [680, 82] width 54 height 11
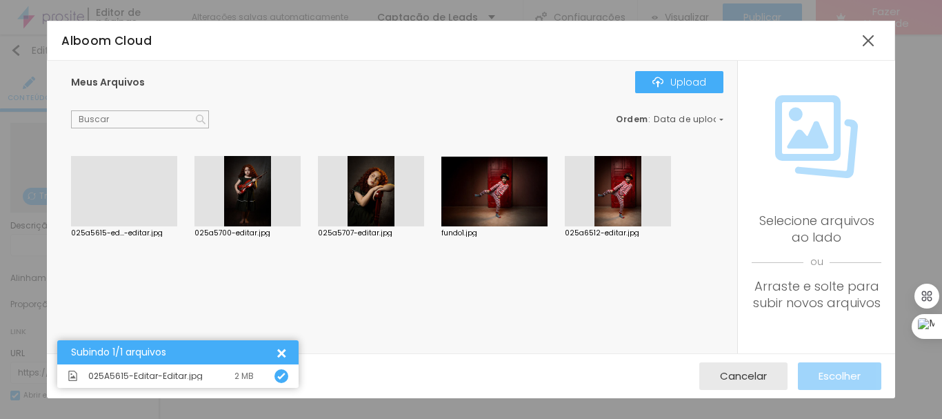
click at [136, 226] on div at bounding box center [124, 226] width 106 height 0
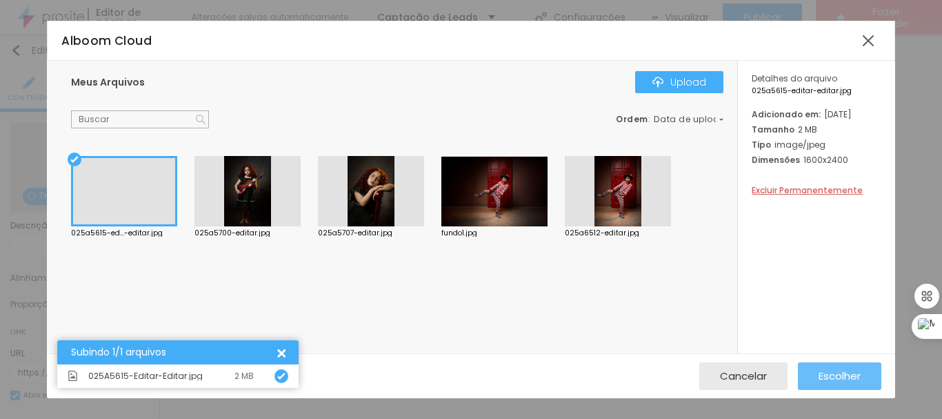
click at [824, 377] on span "Escolher" at bounding box center [840, 376] width 42 height 12
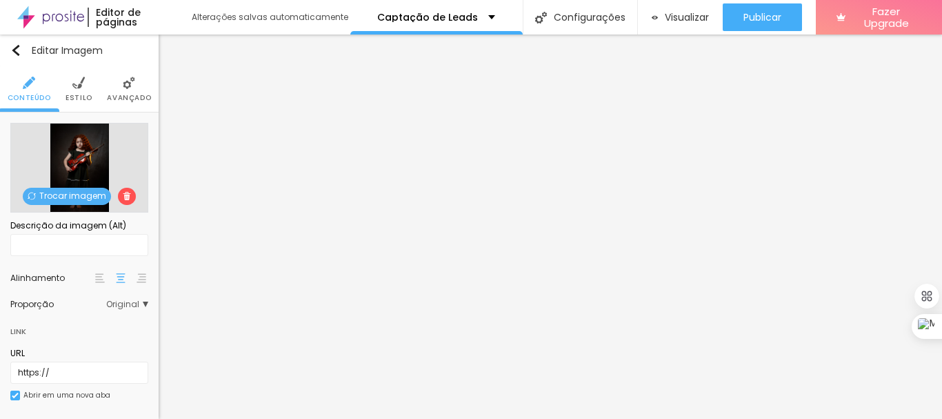
click at [88, 197] on span "Trocar imagem" at bounding box center [67, 196] width 88 height 17
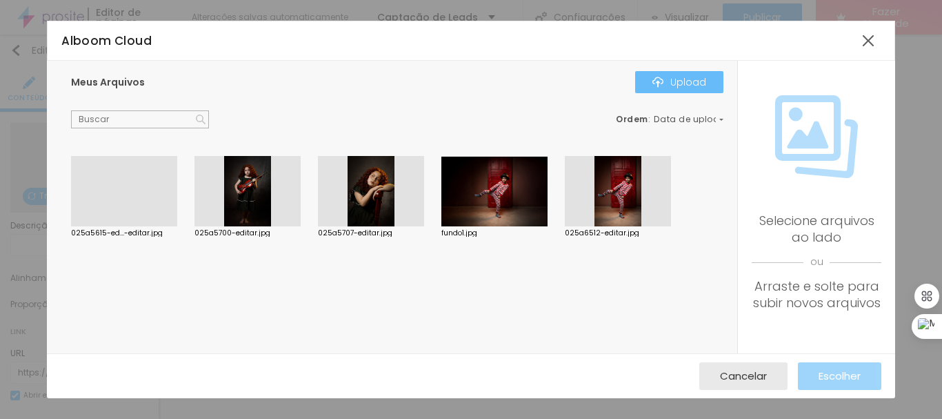
click at [682, 81] on div "Upload" at bounding box center [680, 82] width 54 height 11
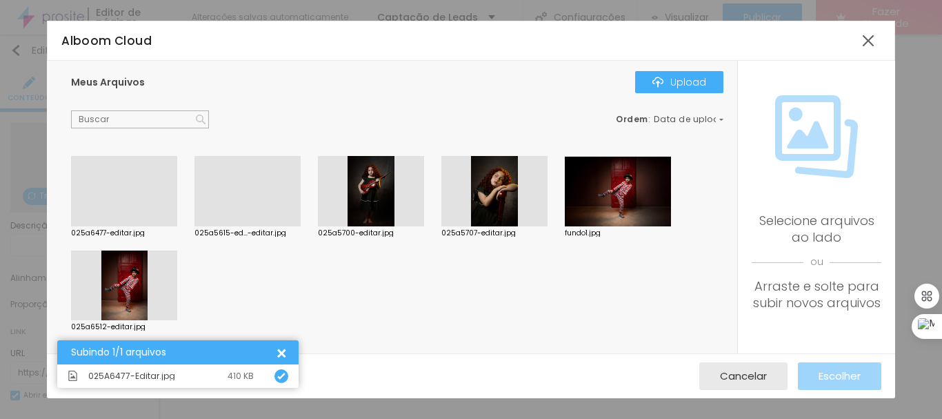
click at [245, 226] on div at bounding box center [248, 226] width 106 height 0
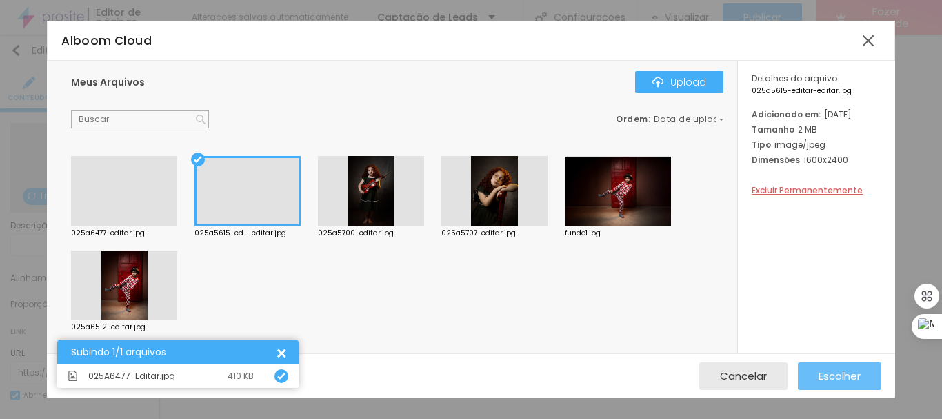
click at [821, 375] on span "Escolher" at bounding box center [840, 376] width 42 height 12
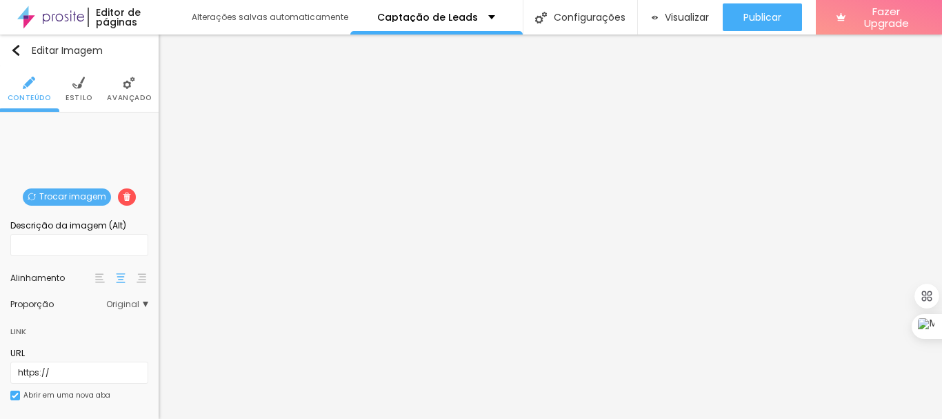
click at [72, 193] on span "Trocar imagem" at bounding box center [67, 196] width 88 height 17
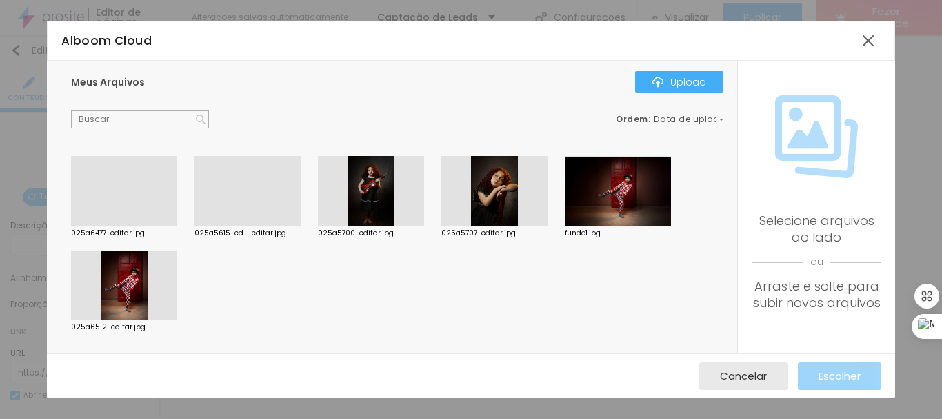
click at [134, 226] on div at bounding box center [124, 226] width 106 height 0
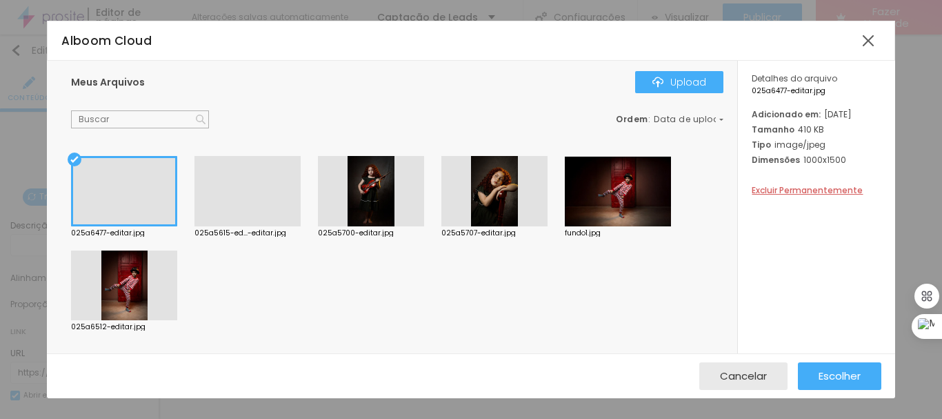
click at [134, 195] on div at bounding box center [124, 191] width 106 height 70
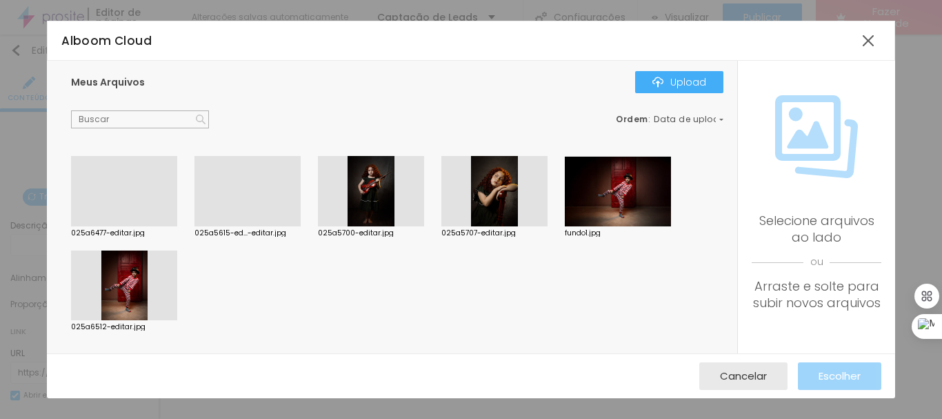
click at [142, 226] on div at bounding box center [124, 226] width 106 height 0
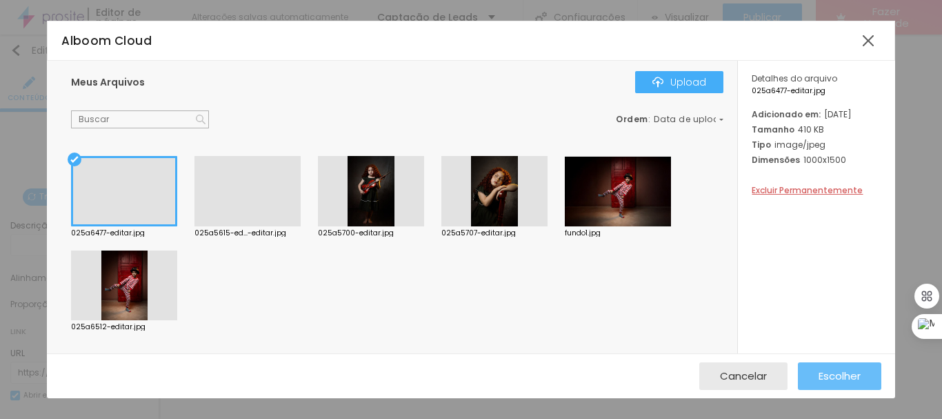
click at [822, 377] on span "Escolher" at bounding box center [840, 376] width 42 height 12
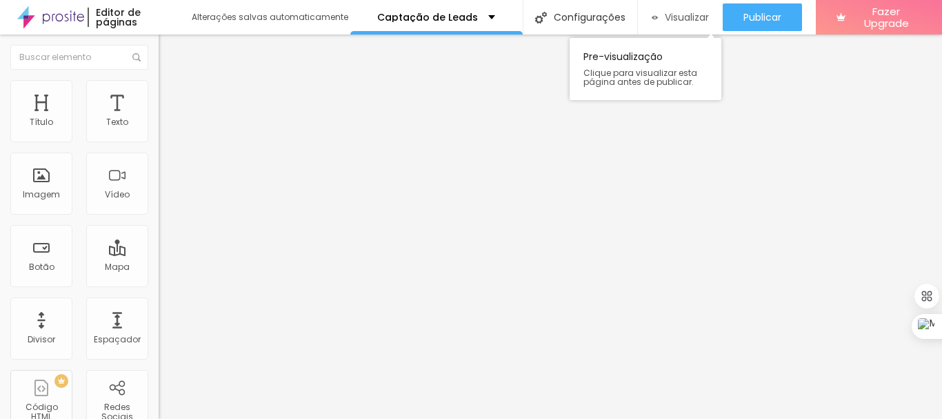
click at [682, 18] on span "Visualizar" at bounding box center [687, 17] width 44 height 11
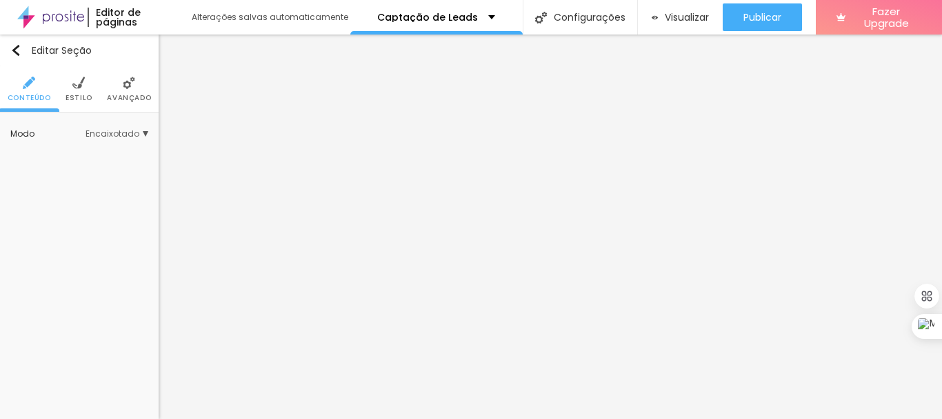
click at [126, 91] on li "Avançado" at bounding box center [129, 89] width 44 height 46
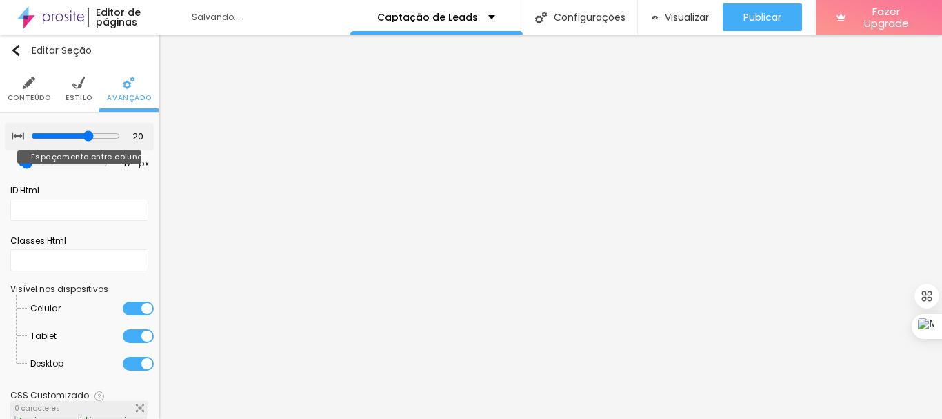
click at [86, 135] on input "range" at bounding box center [75, 135] width 89 height 11
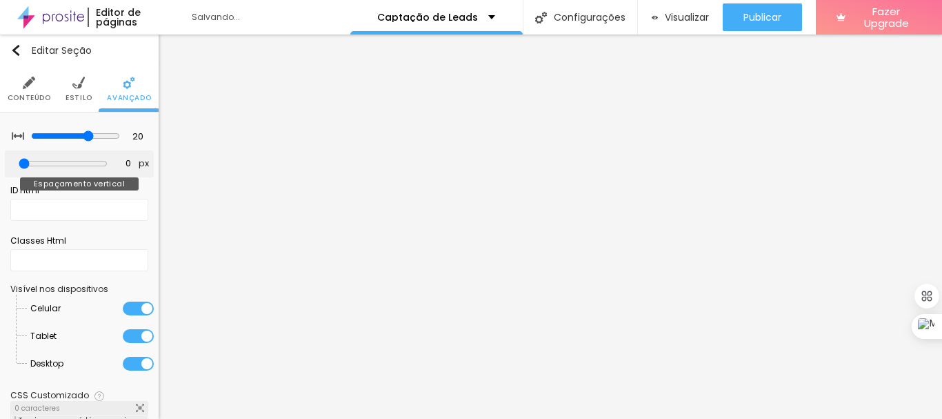
click at [25, 164] on input "range" at bounding box center [63, 163] width 89 height 11
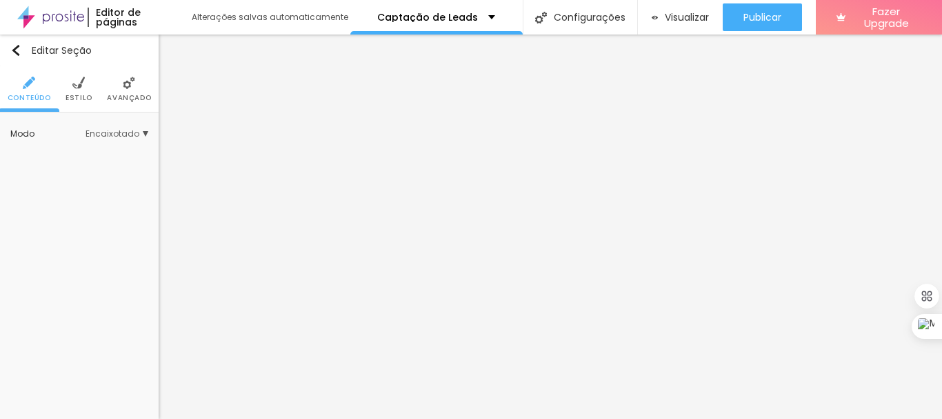
click at [121, 86] on li "Avançado" at bounding box center [129, 89] width 44 height 46
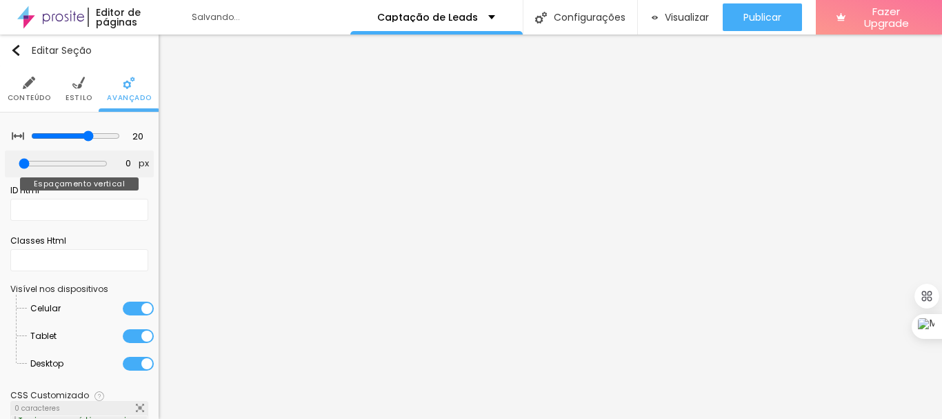
drag, startPoint x: 32, startPoint y: 164, endPoint x: 15, endPoint y: 159, distance: 17.5
click at [19, 159] on input "range" at bounding box center [63, 163] width 89 height 11
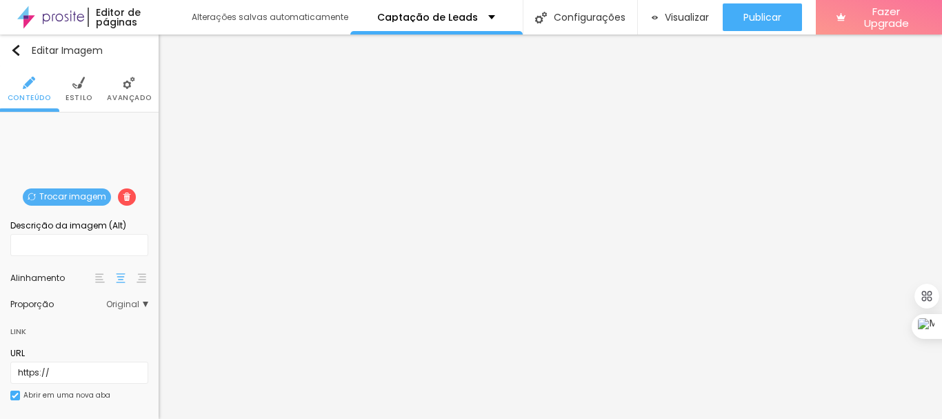
click at [72, 201] on span "Trocar imagem" at bounding box center [67, 196] width 88 height 17
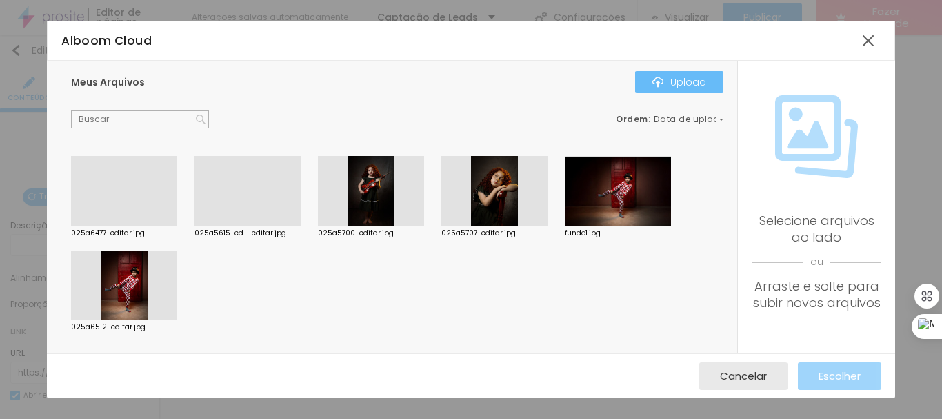
click at [693, 81] on div "Upload" at bounding box center [680, 82] width 54 height 11
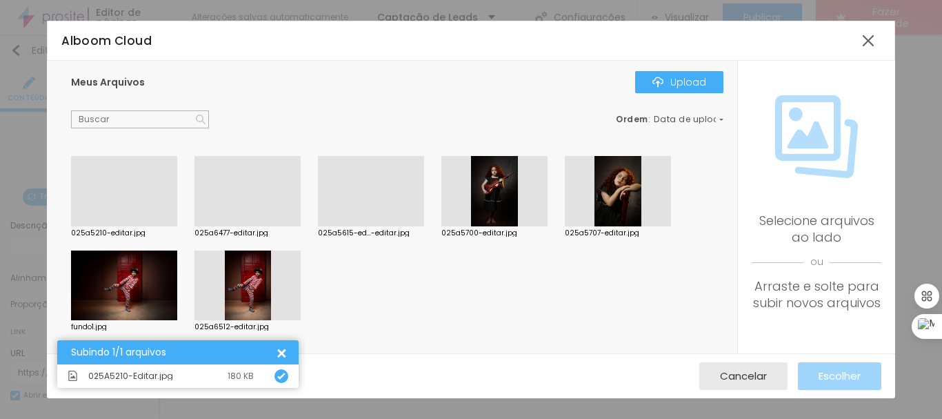
click at [142, 226] on div at bounding box center [124, 226] width 106 height 0
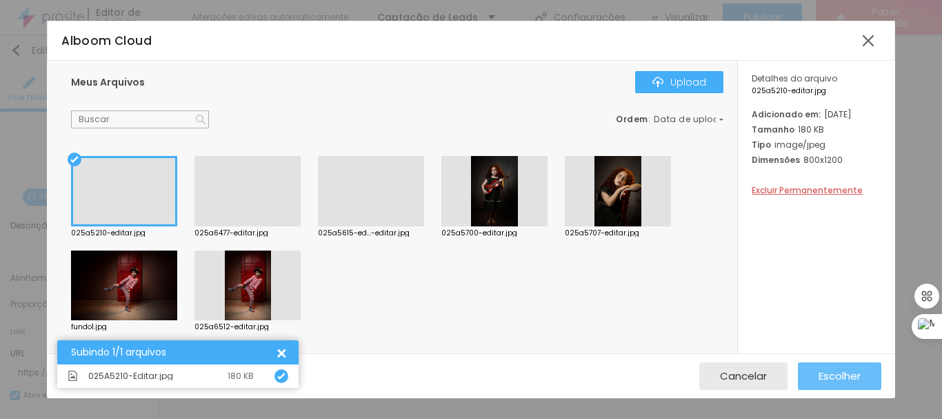
click at [826, 373] on span "Escolher" at bounding box center [840, 376] width 42 height 12
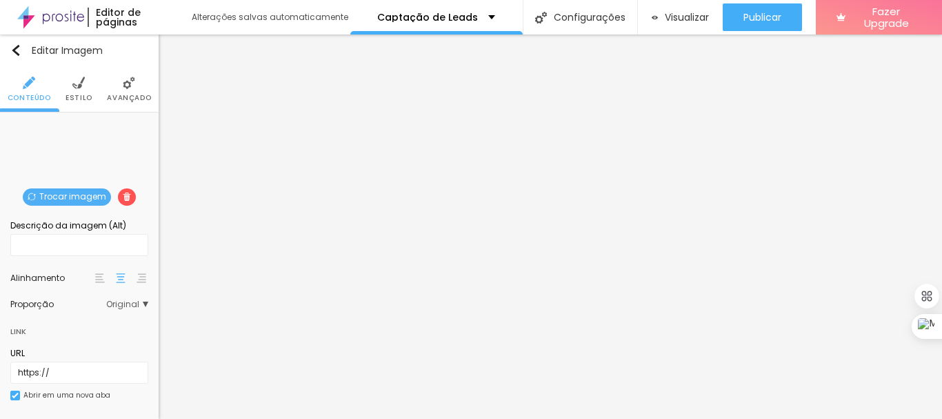
click at [86, 195] on span "Trocar imagem" at bounding box center [67, 196] width 88 height 17
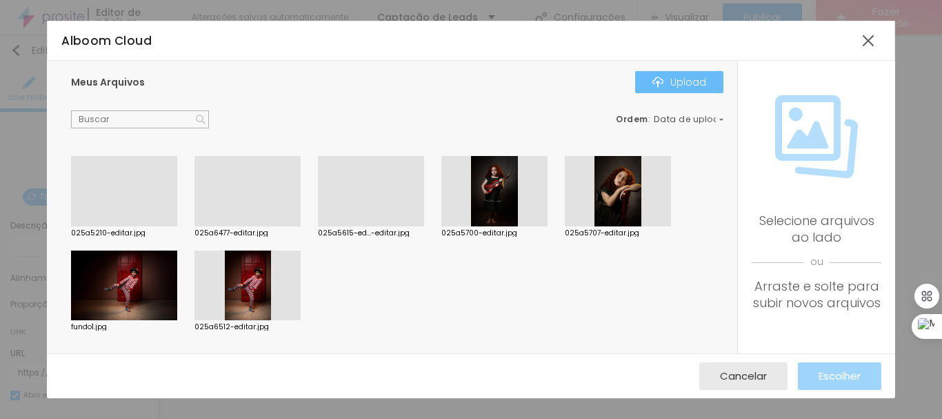
click at [666, 82] on div "Upload" at bounding box center [680, 82] width 54 height 11
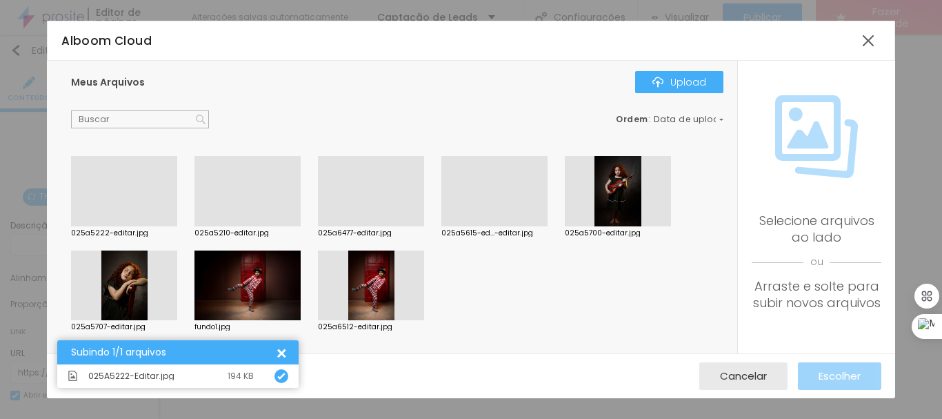
click at [130, 226] on div at bounding box center [124, 226] width 106 height 0
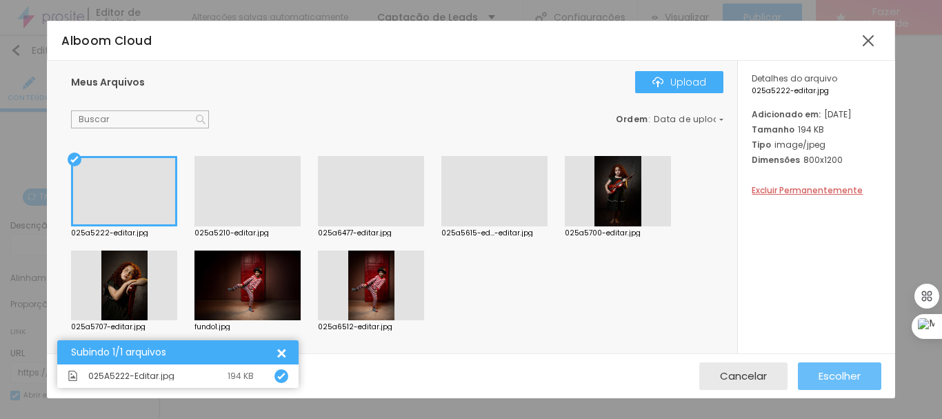
click at [809, 371] on button "Escolher" at bounding box center [839, 376] width 83 height 28
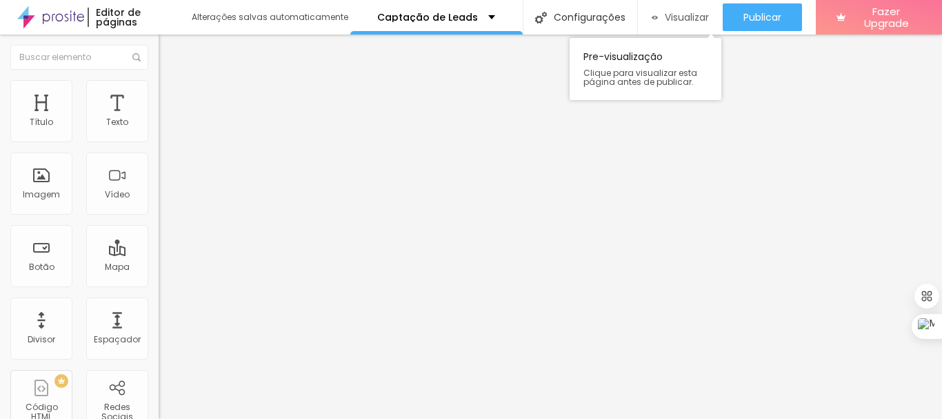
click at [675, 14] on span "Visualizar" at bounding box center [687, 17] width 44 height 11
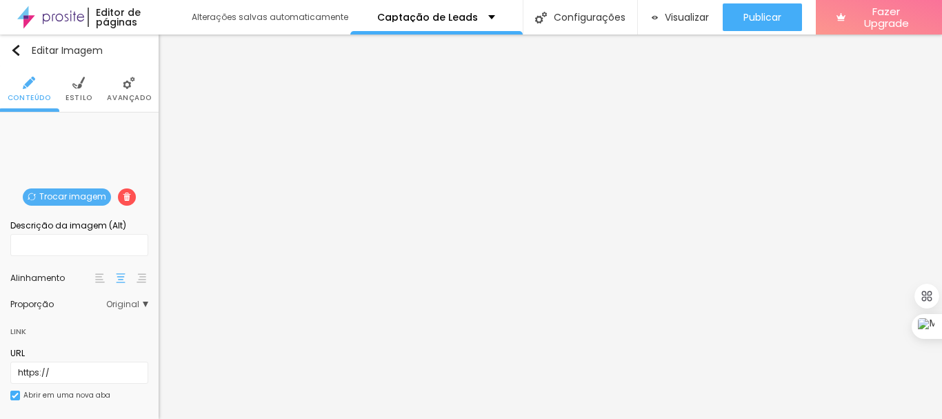
click at [76, 197] on span "Trocar imagem" at bounding box center [67, 196] width 88 height 17
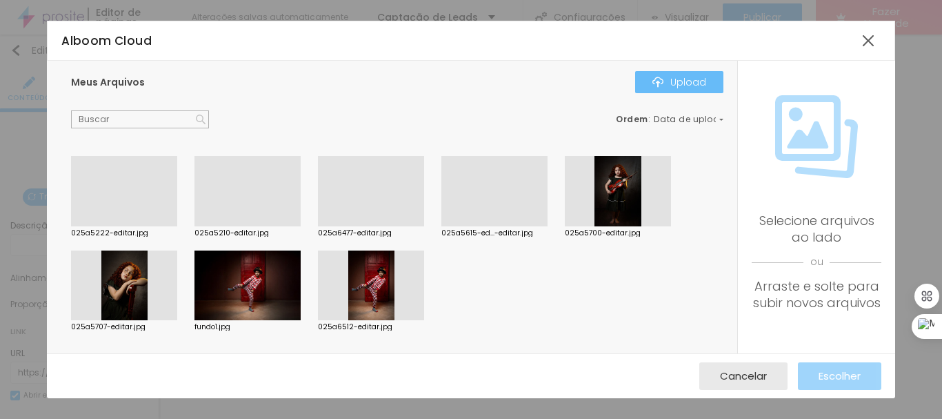
click at [650, 79] on button "Upload" at bounding box center [679, 82] width 88 height 22
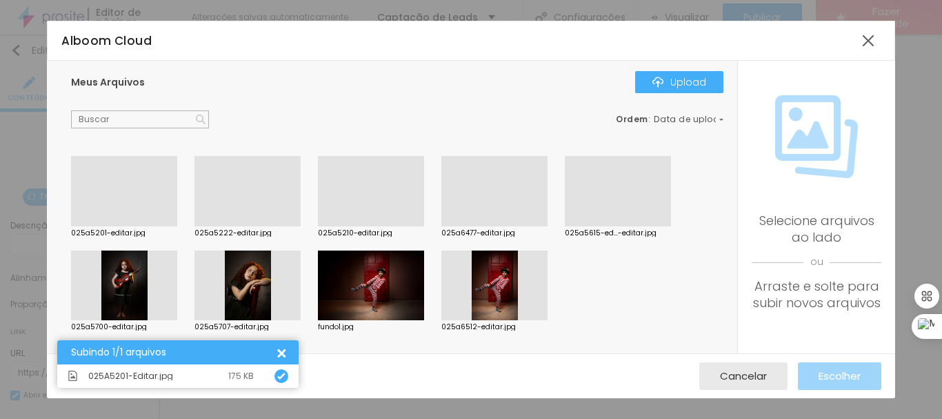
click at [119, 226] on div at bounding box center [124, 226] width 106 height 0
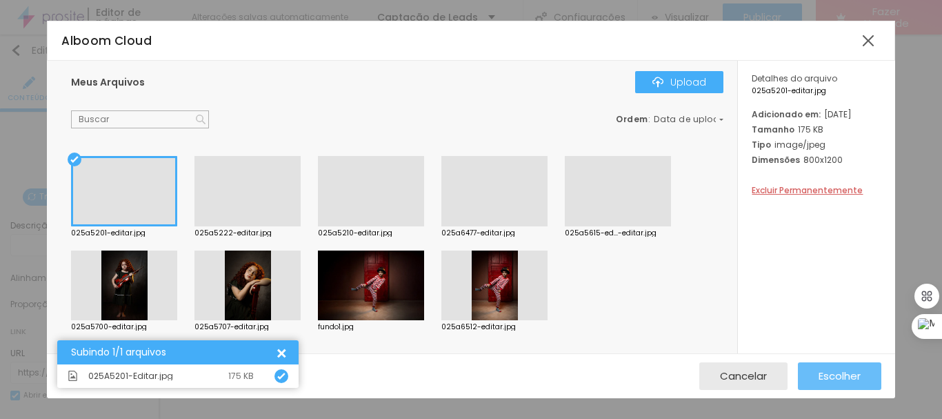
click at [832, 377] on span "Escolher" at bounding box center [840, 376] width 42 height 12
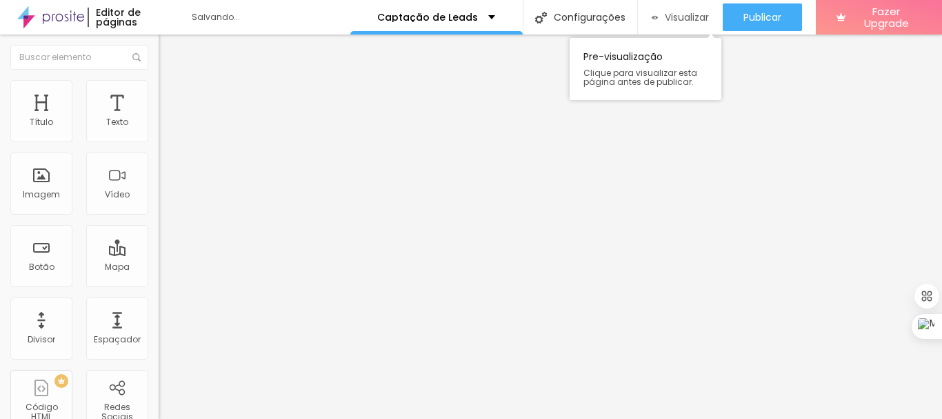
click at [686, 19] on span "Visualizar" at bounding box center [687, 17] width 44 height 11
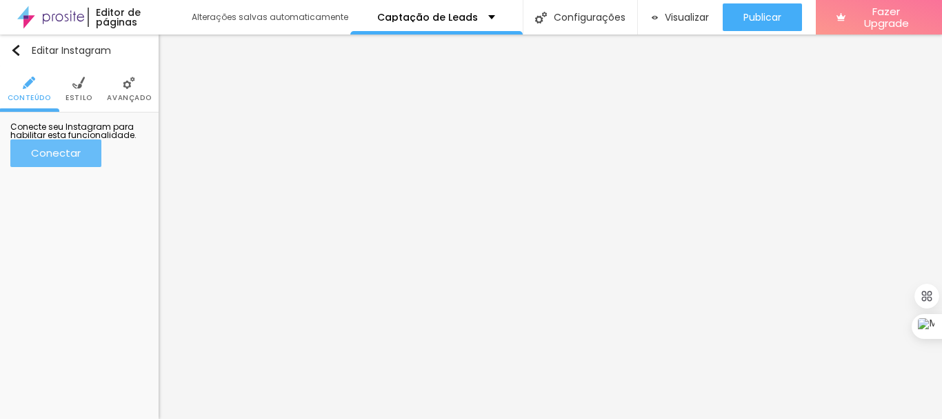
click at [81, 167] on div "Conectar" at bounding box center [56, 153] width 50 height 28
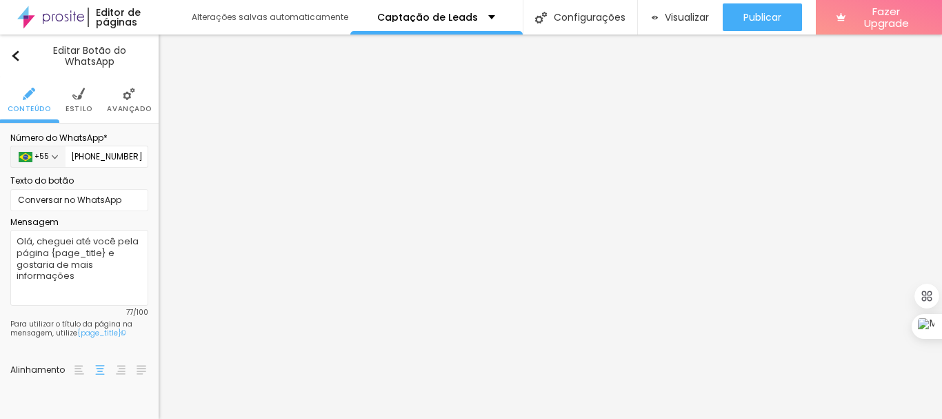
click at [128, 101] on li "Avançado" at bounding box center [129, 100] width 44 height 46
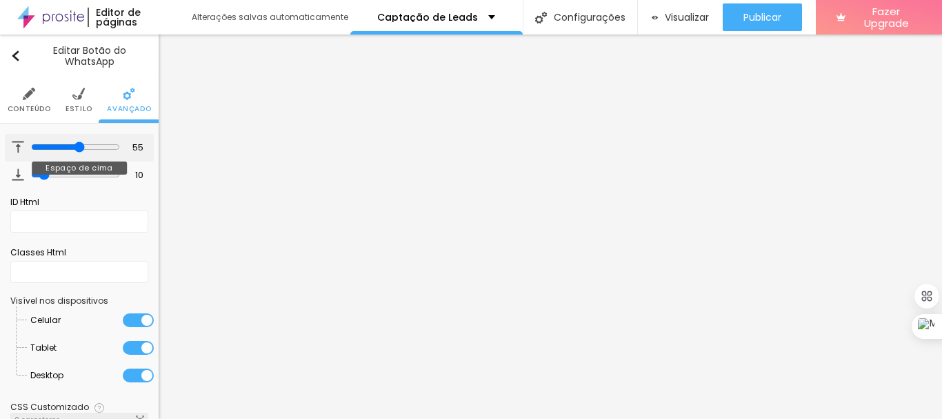
drag, startPoint x: 37, startPoint y: 146, endPoint x: 72, endPoint y: 149, distance: 35.4
click at [72, 149] on input "range" at bounding box center [75, 146] width 89 height 11
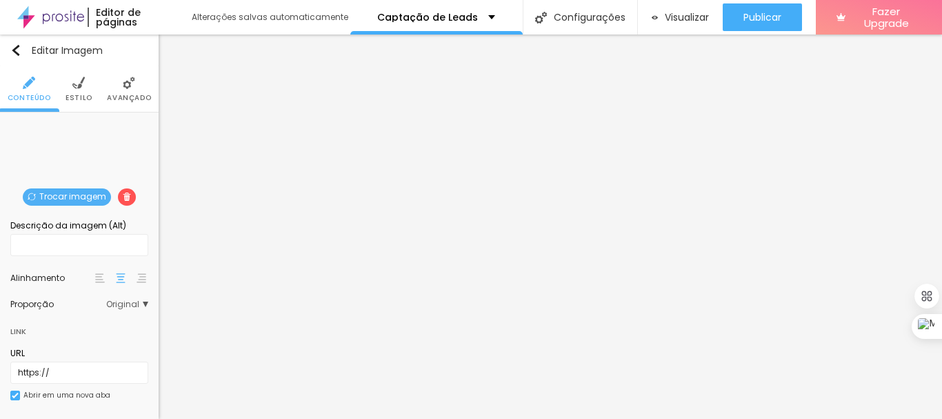
click at [67, 192] on span "Trocar imagem" at bounding box center [67, 196] width 88 height 17
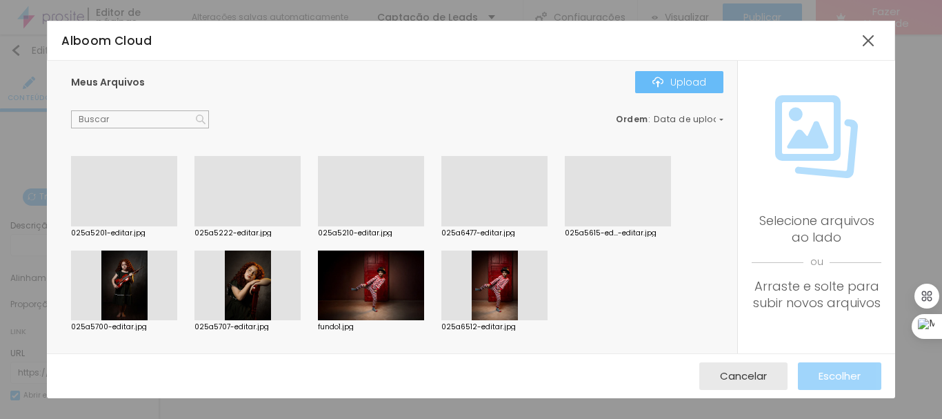
click at [652, 87] on button "Upload" at bounding box center [679, 82] width 88 height 22
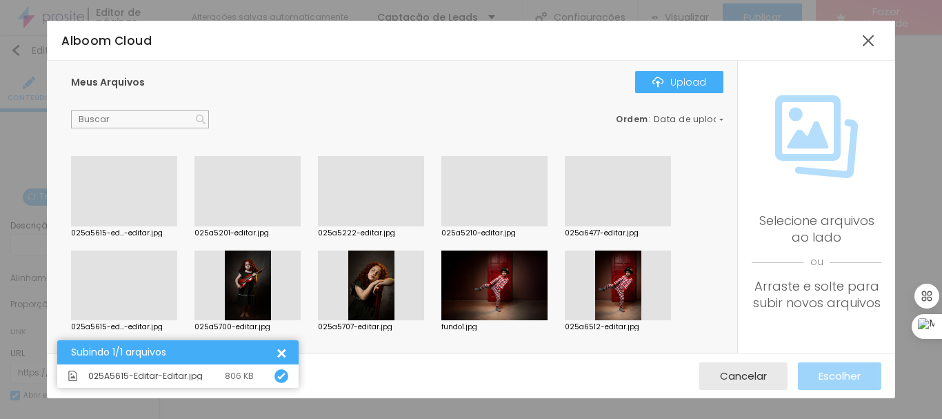
click at [146, 320] on div at bounding box center [124, 320] width 106 height 0
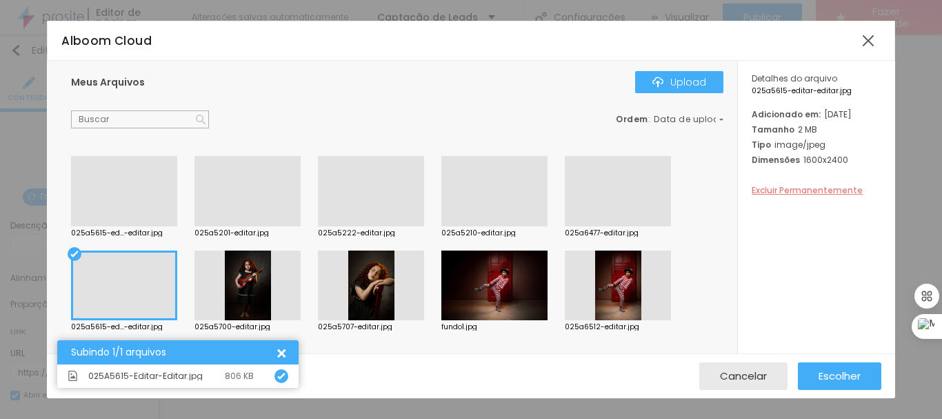
click at [782, 196] on span "Excluir Permanentemente" at bounding box center [807, 190] width 111 height 12
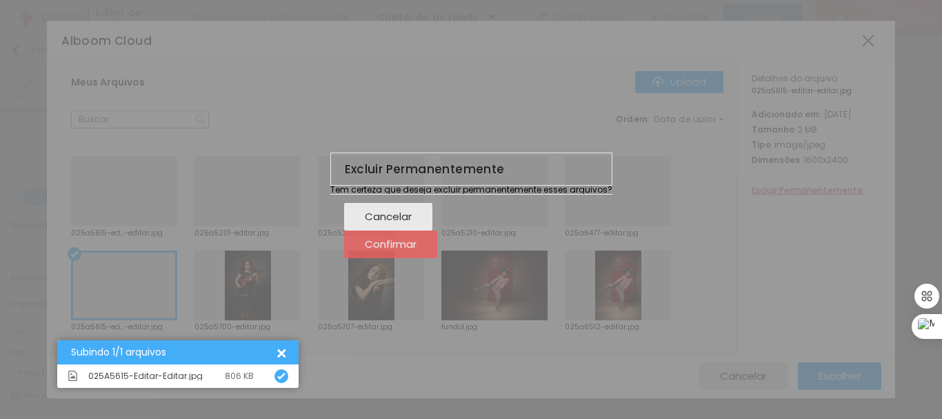
click at [417, 250] on span "Confirmar" at bounding box center [391, 244] width 52 height 12
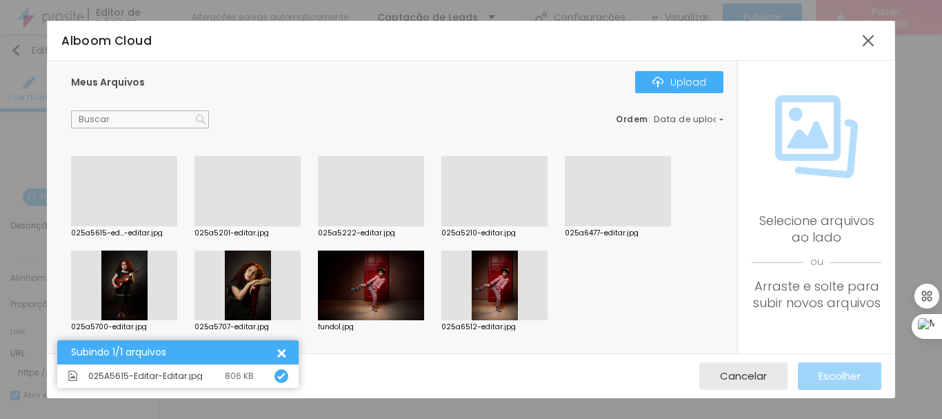
click at [135, 226] on div at bounding box center [124, 226] width 106 height 0
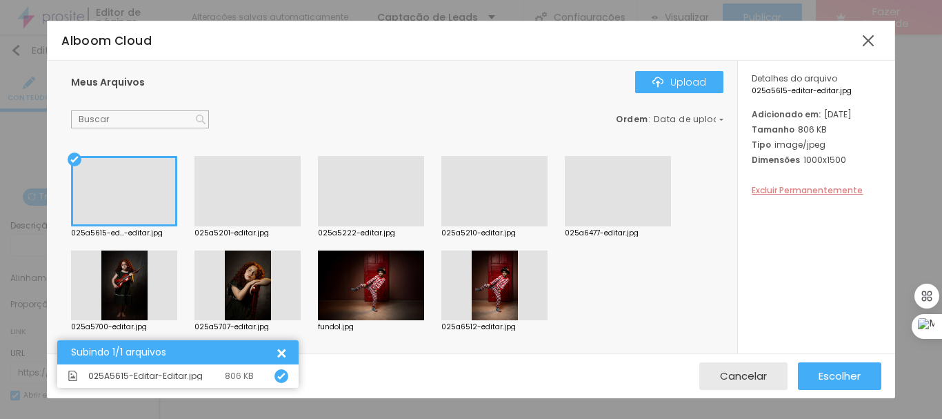
click at [792, 196] on span "Excluir Permanentemente" at bounding box center [807, 190] width 111 height 12
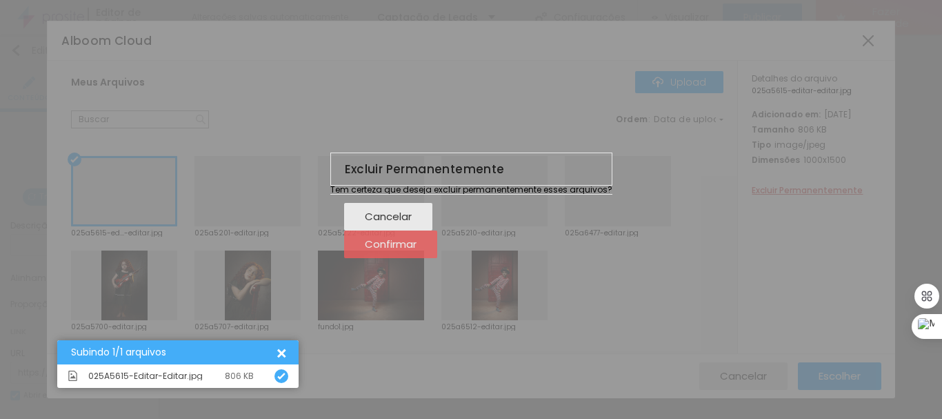
click at [417, 250] on span "Confirmar" at bounding box center [391, 244] width 52 height 12
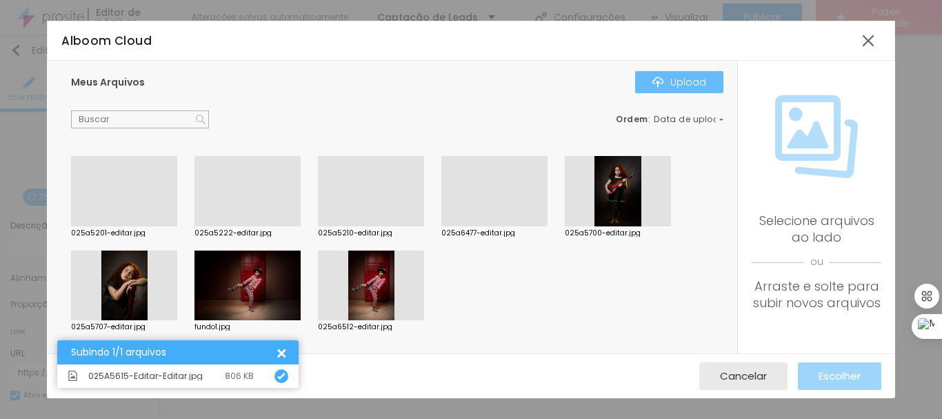
click at [677, 77] on div "Upload" at bounding box center [680, 82] width 54 height 11
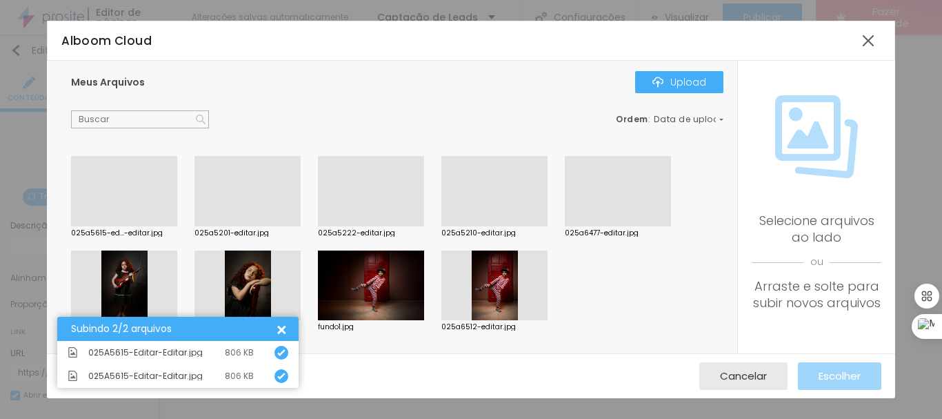
click at [108, 226] on div at bounding box center [124, 226] width 106 height 0
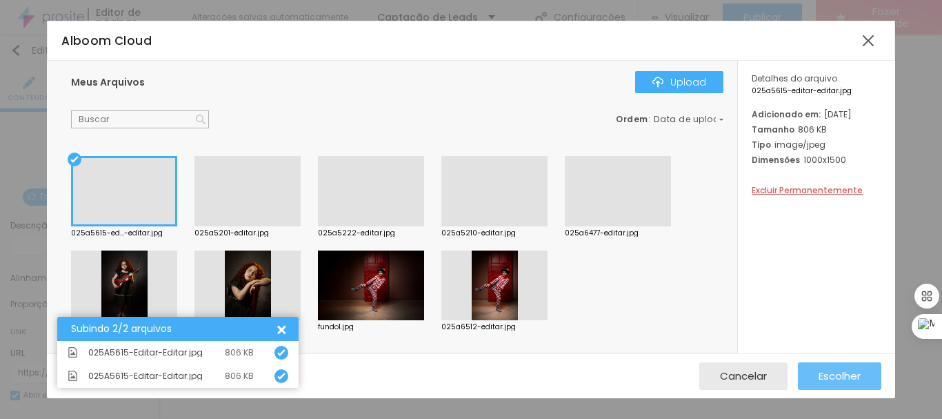
click at [822, 379] on span "Escolher" at bounding box center [840, 376] width 42 height 12
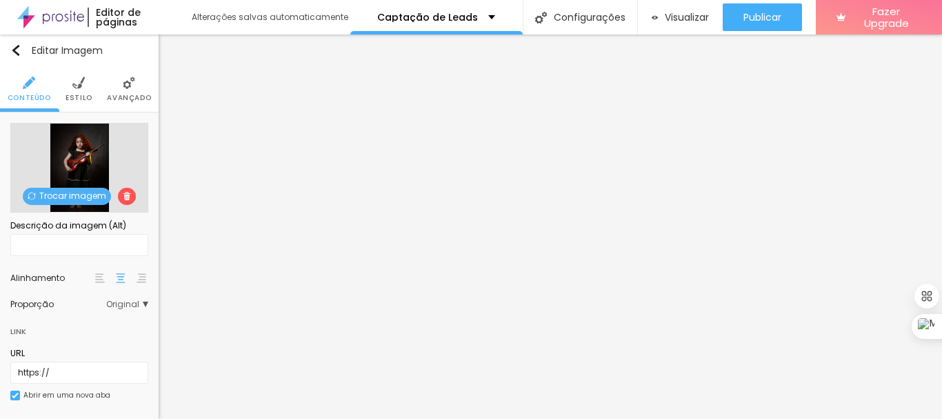
click at [87, 193] on span "Trocar imagem" at bounding box center [67, 196] width 88 height 17
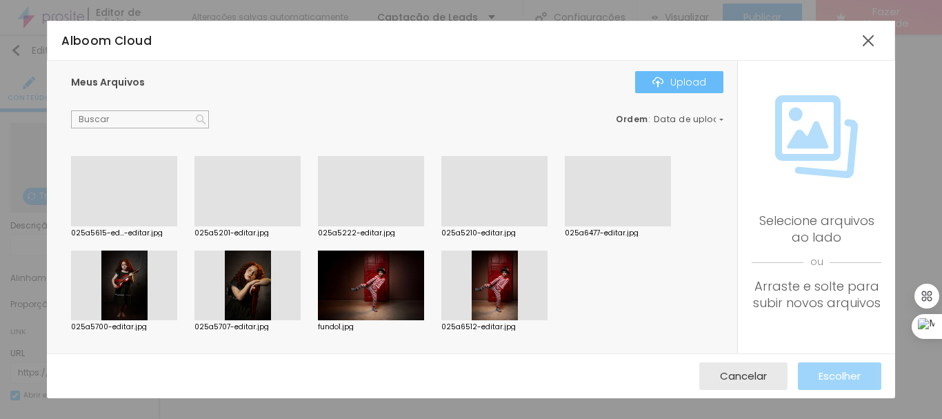
click at [655, 81] on img "button" at bounding box center [658, 82] width 11 height 11
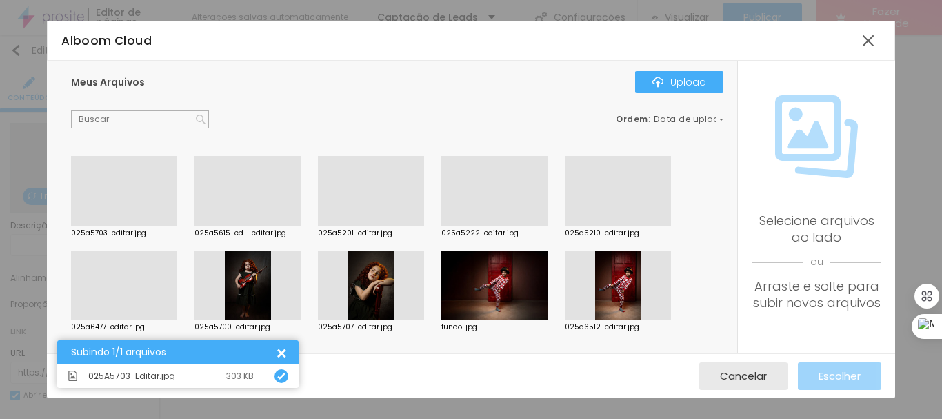
click at [128, 226] on div at bounding box center [124, 226] width 106 height 0
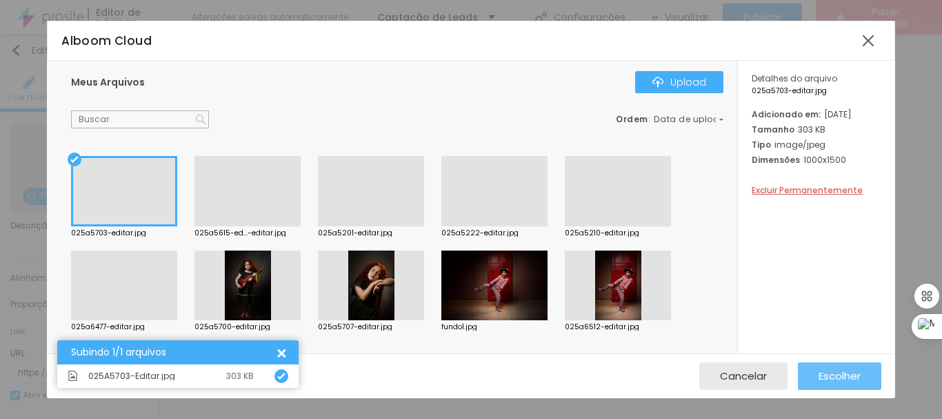
click at [821, 373] on span "Escolher" at bounding box center [840, 376] width 42 height 12
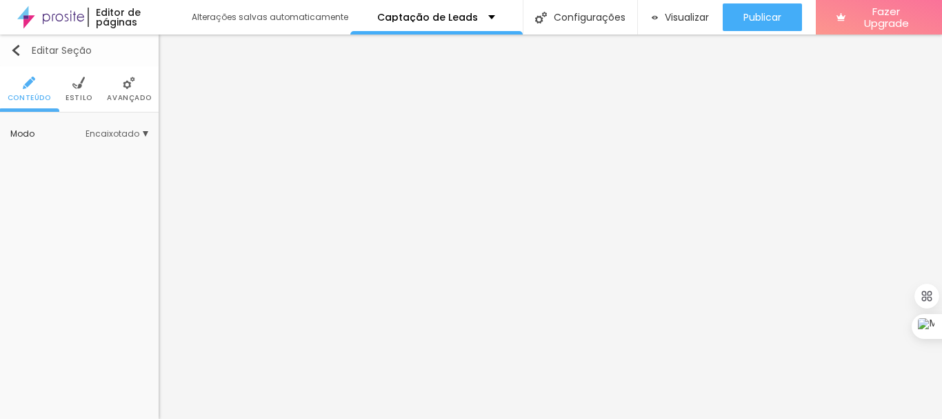
click at [13, 51] on img "button" at bounding box center [15, 50] width 11 height 11
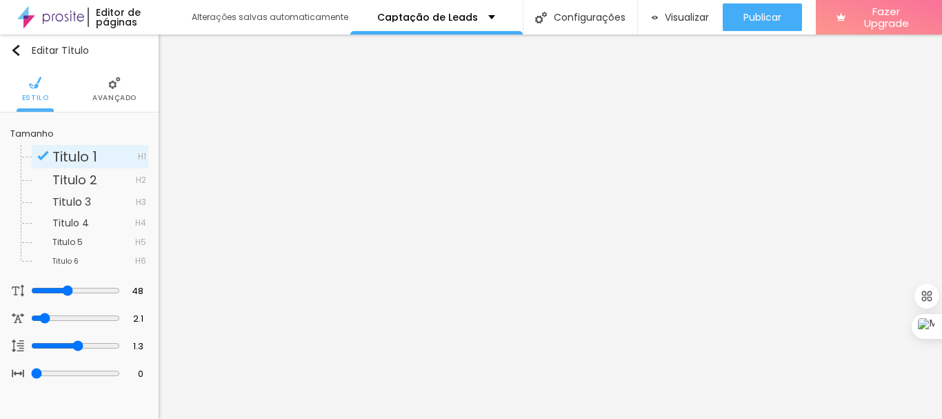
click at [37, 91] on li "Estilo" at bounding box center [35, 89] width 27 height 46
click at [110, 91] on li "Avançado" at bounding box center [114, 89] width 44 height 46
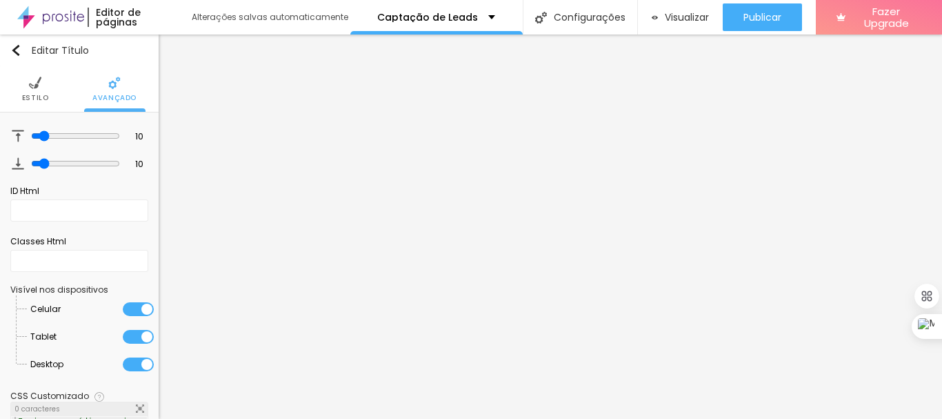
click at [25, 81] on li "Estilo" at bounding box center [35, 89] width 27 height 46
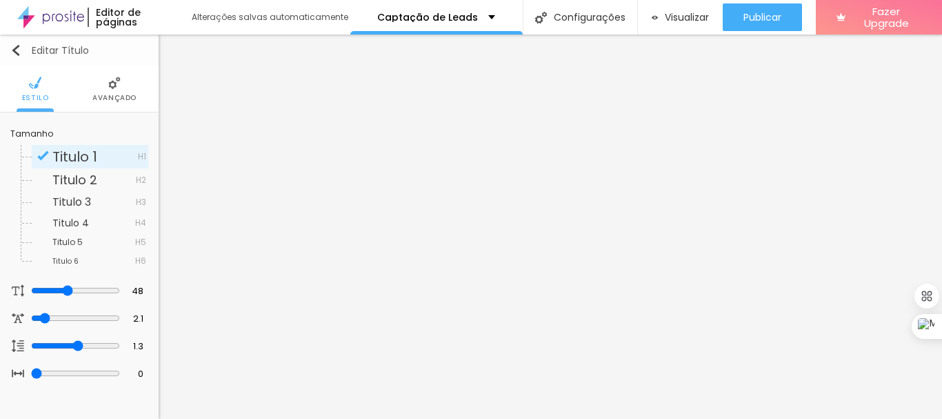
click at [15, 46] on img "button" at bounding box center [15, 50] width 11 height 11
click at [111, 91] on li "Avançado" at bounding box center [114, 89] width 44 height 46
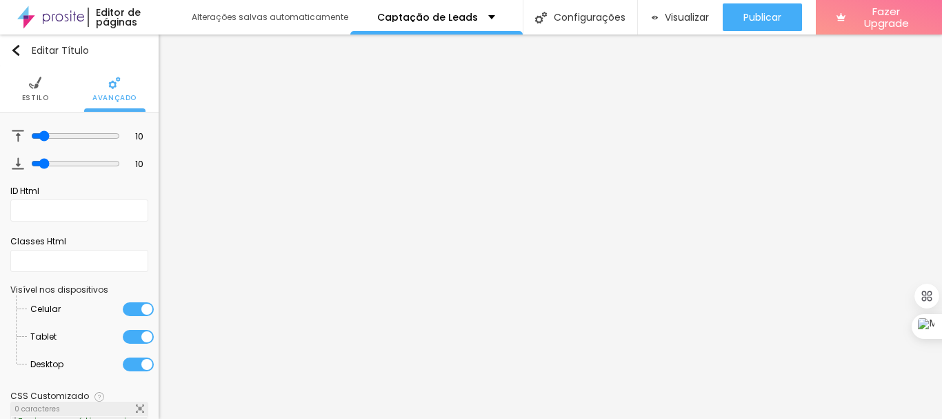
click at [29, 78] on img at bounding box center [35, 83] width 12 height 12
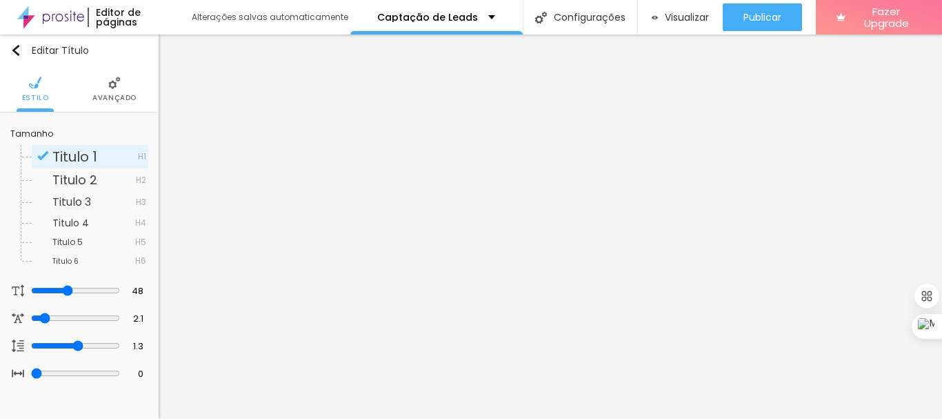
click at [37, 101] on span "Estilo" at bounding box center [35, 98] width 27 height 7
click at [106, 88] on li "Avançado" at bounding box center [114, 89] width 44 height 46
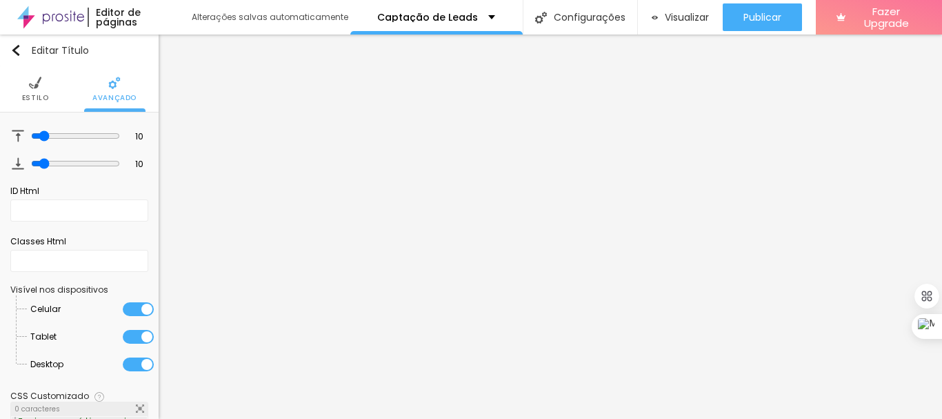
click at [30, 91] on li "Estilo" at bounding box center [35, 89] width 27 height 46
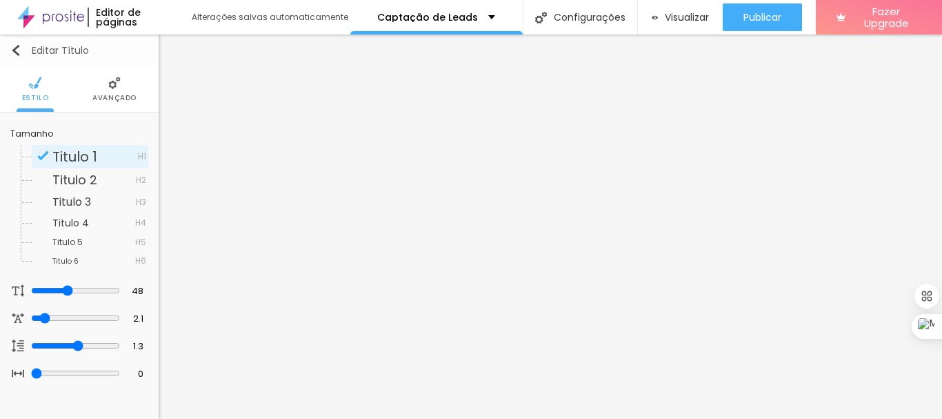
click at [14, 49] on img "button" at bounding box center [15, 50] width 11 height 11
click at [114, 95] on span "Avançado" at bounding box center [114, 98] width 44 height 7
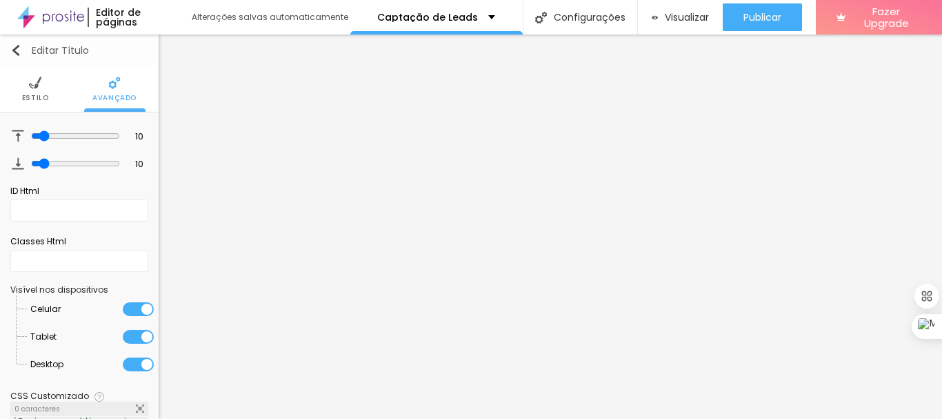
click at [15, 52] on img "button" at bounding box center [15, 50] width 11 height 11
click at [29, 80] on img at bounding box center [35, 83] width 12 height 12
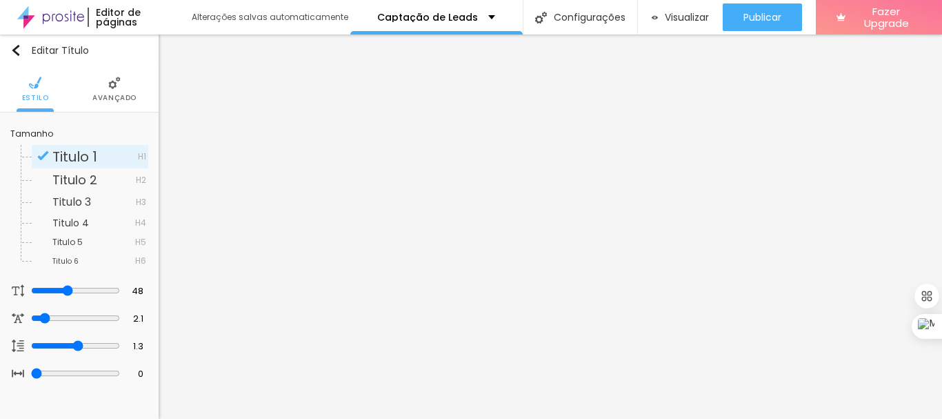
click at [102, 92] on li "Avançado" at bounding box center [114, 89] width 44 height 46
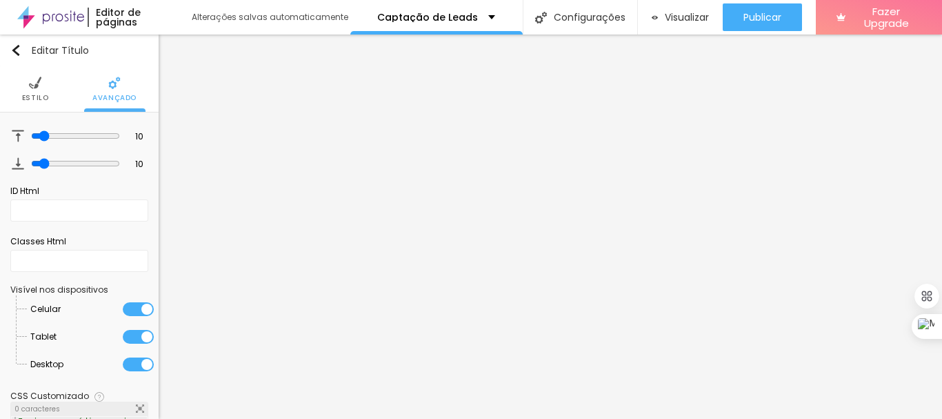
click at [33, 83] on img at bounding box center [35, 83] width 12 height 12
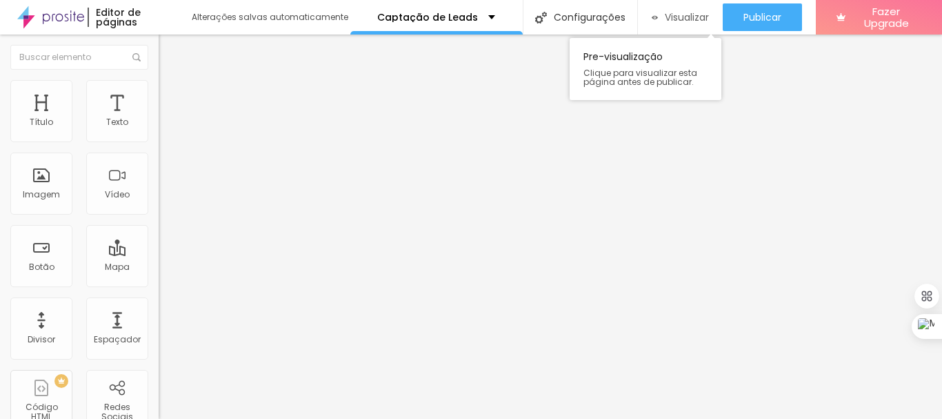
click at [671, 23] on span "Visualizar" at bounding box center [687, 17] width 44 height 11
